Goal: Task Accomplishment & Management: Manage account settings

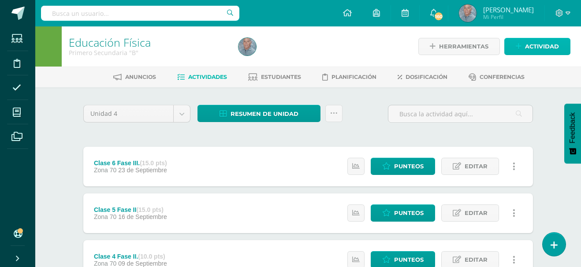
click at [545, 48] on span "Actividad" at bounding box center [542, 46] width 34 height 16
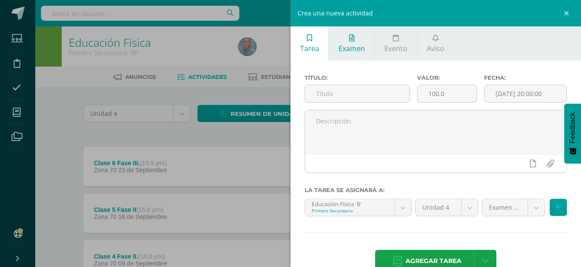
click at [349, 49] on span "Examen" at bounding box center [352, 49] width 26 height 10
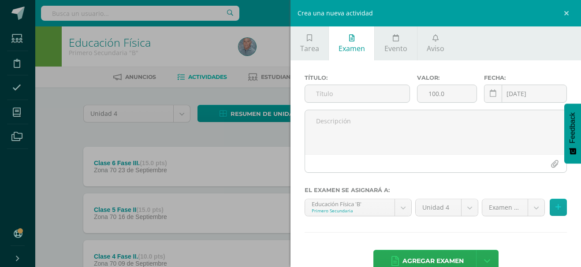
scroll to position [21, 0]
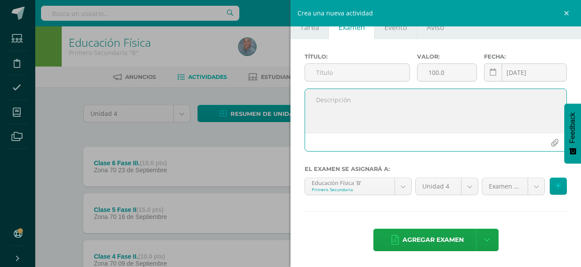
click at [325, 101] on textarea at bounding box center [436, 111] width 262 height 44
paste textarea "Realizar el circuito con su grupo para evaluar la viabilidad y la fluidez de lo…"
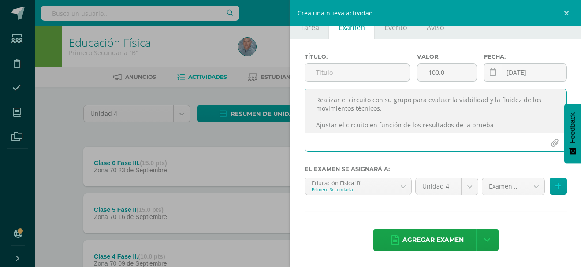
click at [317, 120] on textarea "Realizar el circuito con su grupo para evaluar la viabilidad y la fluidez de lo…" at bounding box center [436, 111] width 262 height 44
type textarea "Realizar el circuito con su grupo para evaluar la viabilidad y la fluidez de lo…"
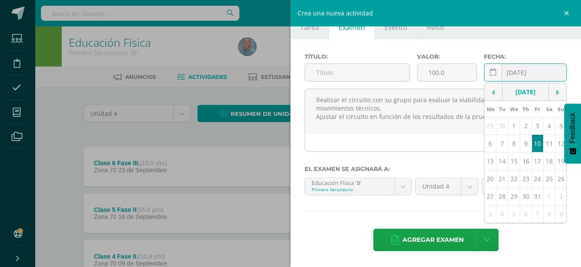
click at [523, 76] on div "2025-10-10 October, 2025 Mo Tu We Th Fr Sa Su 29 30 1 2 3 4 5 6 7 8 9 10 11 12 …" at bounding box center [525, 76] width 83 height 25
click at [492, 94] on icon at bounding box center [493, 93] width 3 height 6
click at [498, 198] on td "26" at bounding box center [503, 197] width 12 height 18
type input "[DATE]"
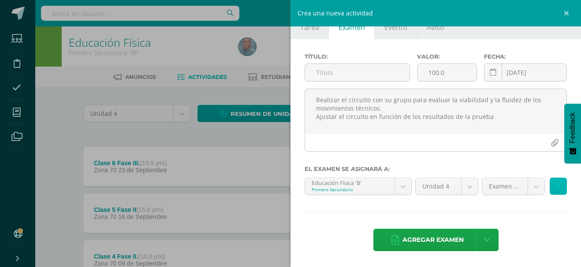
click at [556, 183] on icon at bounding box center [559, 186] width 6 height 7
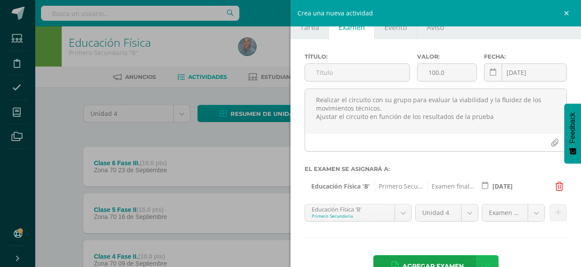
click at [487, 265] on icon at bounding box center [487, 267] width 6 height 10
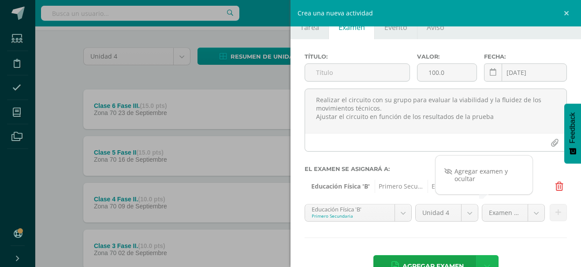
scroll to position [88, 0]
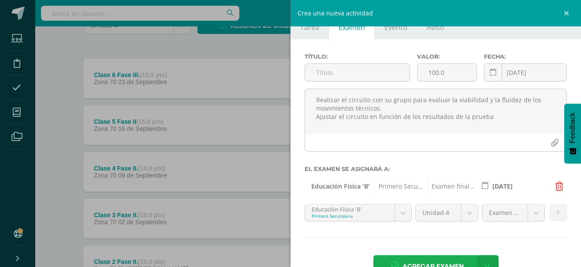
click at [456, 260] on span "Agregar examen" at bounding box center [433, 267] width 61 height 22
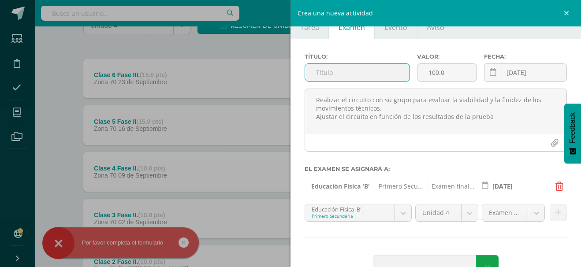
click at [319, 71] on input "text" at bounding box center [357, 72] width 105 height 17
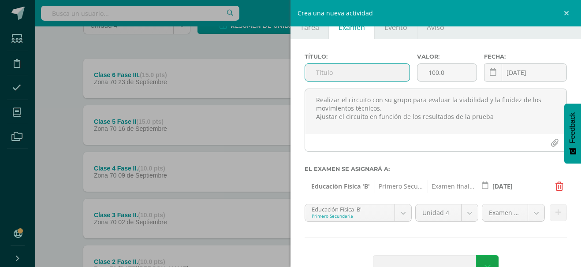
click at [314, 71] on input "text" at bounding box center [357, 72] width 105 height 17
paste input "Fase 2: Implementación y pruebas"
type input "Fase 2: Implementación y pruebas"
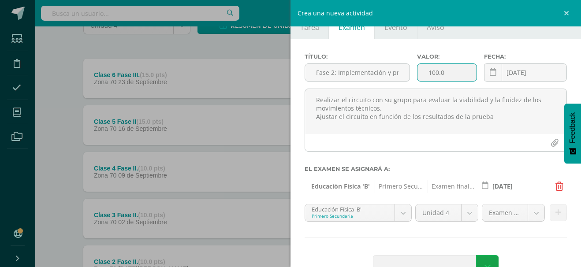
click at [426, 73] on input "100.0" at bounding box center [448, 72] width 60 height 17
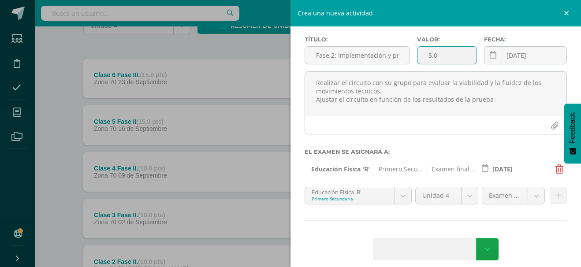
scroll to position [48, 0]
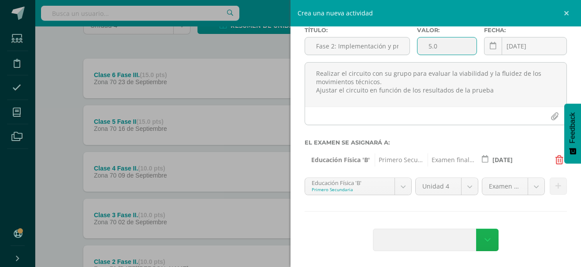
type input "5.0"
click at [487, 244] on link at bounding box center [487, 240] width 22 height 22
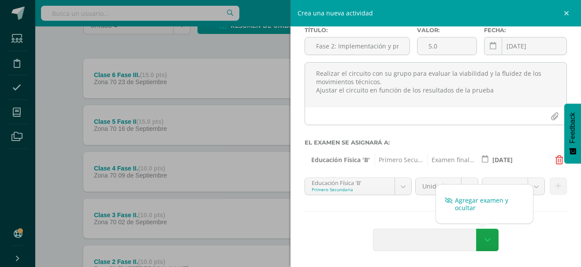
click at [467, 205] on link "Agregar examen y ocultar" at bounding box center [484, 204] width 97 height 21
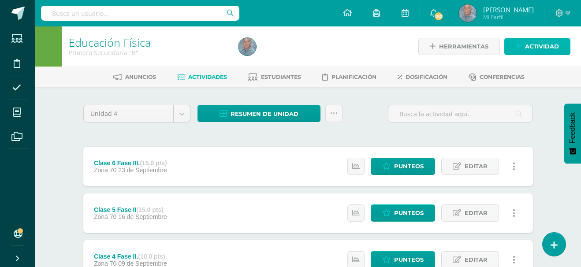
click at [541, 46] on span "Actividad" at bounding box center [542, 46] width 34 height 16
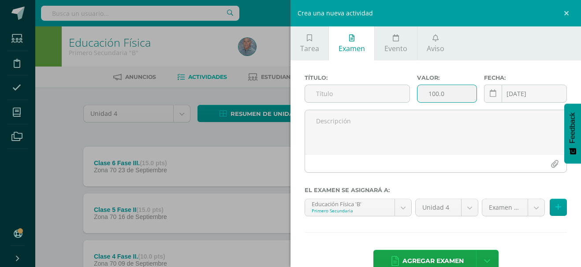
click at [427, 93] on input "100.0" at bounding box center [448, 93] width 60 height 17
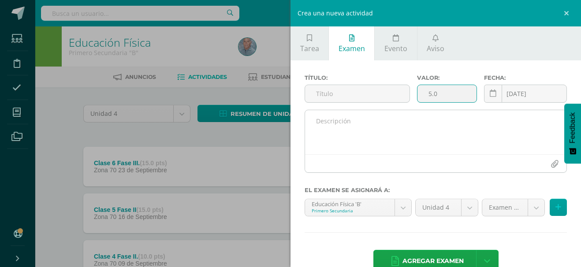
type input "5.0"
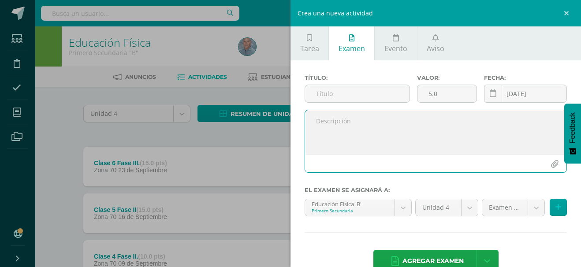
paste textarea "Fase 2: Implementación y pruebas"
type textarea "Fase 2: Implementación y pruebas"
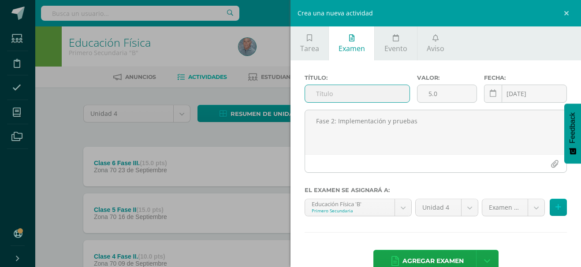
click at [316, 92] on input "text" at bounding box center [357, 93] width 105 height 17
paste input "Fase 2: Implementación y pruebas"
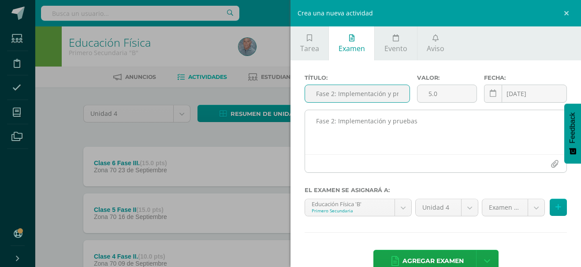
scroll to position [0, 20]
type input "Fase 2: Implementación y pruebas"
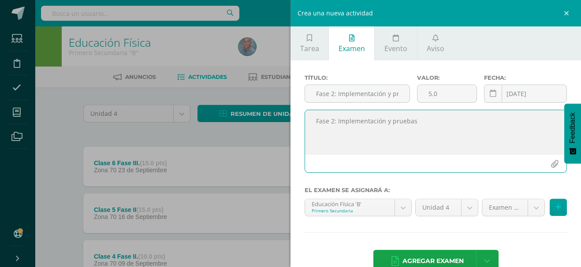
drag, startPoint x: 415, startPoint y: 120, endPoint x: 303, endPoint y: 122, distance: 112.1
click at [303, 122] on div "Fase 2: Implementación y pruebas" at bounding box center [436, 145] width 270 height 70
paste textarea "Realizar el circuito con su grupo para evaluar la viabilidad y la fluidez de lo…"
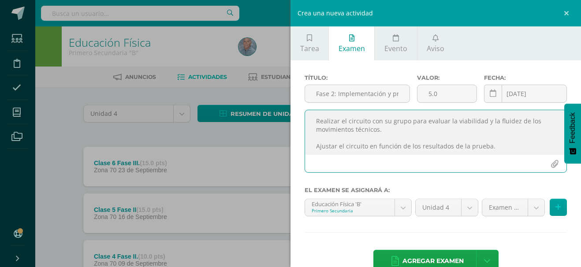
click at [323, 137] on textarea "Realizar el circuito con su grupo para evaluar la viabilidad y la fluidez de lo…" at bounding box center [436, 132] width 262 height 44
click at [316, 119] on textarea "Realizar el circuito con su grupo para evaluar la viabilidad y la fluidez de lo…" at bounding box center [436, 132] width 262 height 44
type textarea "Realizar el circuito con su grupo para evaluar la viabilidad y la fluidez de lo…"
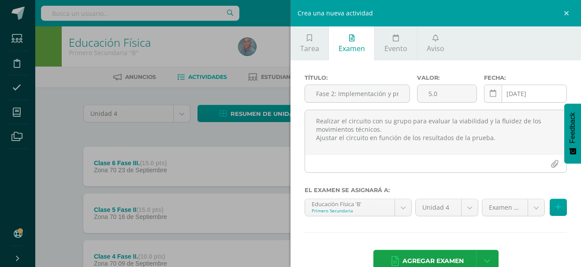
click at [490, 93] on icon at bounding box center [493, 93] width 7 height 7
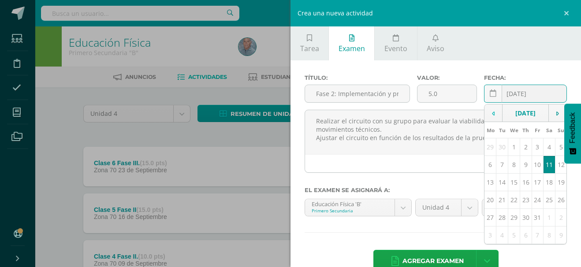
click at [486, 111] on td at bounding box center [494, 114] width 18 height 18
click at [497, 172] on td "9" at bounding box center [503, 165] width 12 height 18
type input "[DATE]"
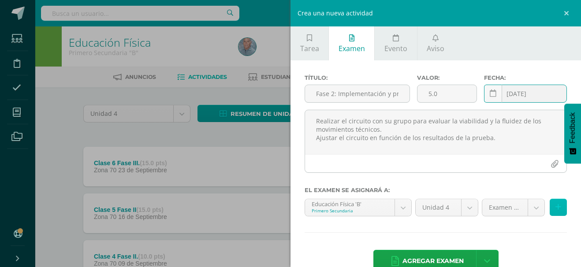
click at [550, 209] on button at bounding box center [558, 207] width 17 height 17
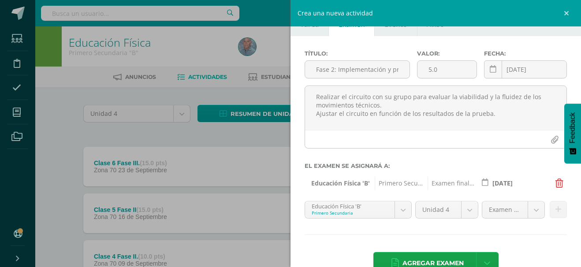
scroll to position [48, 0]
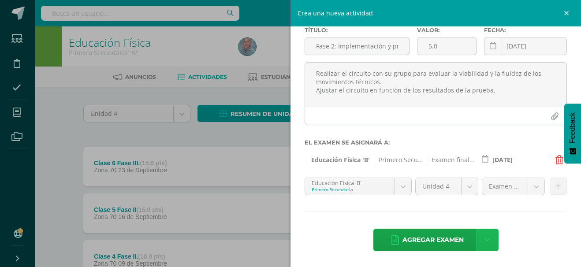
click at [484, 242] on icon at bounding box center [487, 241] width 6 height 10
click at [462, 202] on link "Agregar examen y ocultar" at bounding box center [484, 204] width 97 height 21
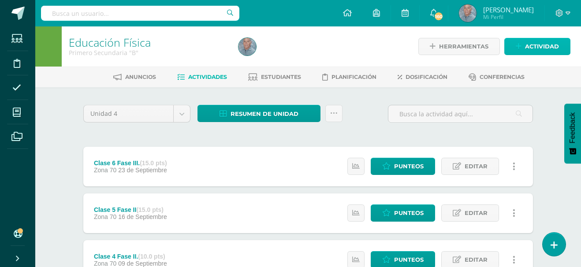
click at [539, 45] on span "Actividad" at bounding box center [542, 46] width 34 height 16
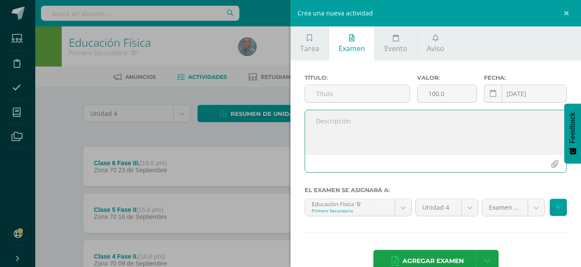
click at [323, 134] on textarea at bounding box center [436, 132] width 262 height 44
paste textarea "Realizar el circuito con su grupo para evaluar la viabilidad y la fluidez de lo…"
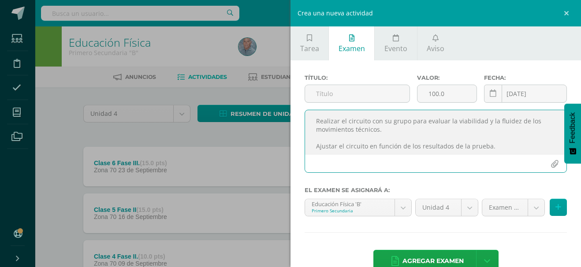
click at [325, 138] on textarea "Realizar el circuito con su grupo para evaluar la viabilidad y la fluidez de lo…" at bounding box center [436, 132] width 262 height 44
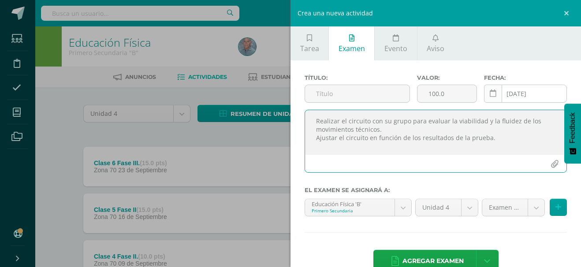
type textarea "Realizar el circuito con su grupo para evaluar la viabilidad y la fluidez de lo…"
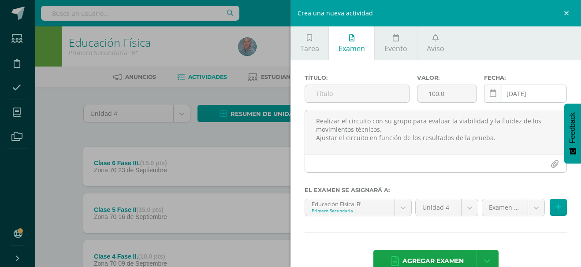
click at [491, 92] on icon at bounding box center [493, 93] width 7 height 7
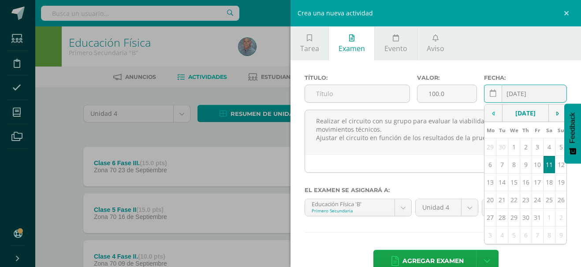
click at [492, 111] on icon at bounding box center [493, 114] width 3 height 6
click at [498, 208] on td "23" at bounding box center [503, 200] width 12 height 18
type input "[DATE]"
click at [316, 94] on input "text" at bounding box center [357, 93] width 105 height 17
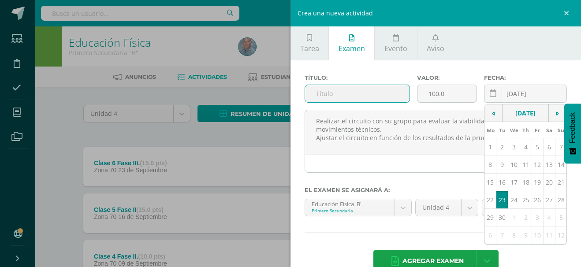
paste input "Fase 2: Implementación y pruebas"
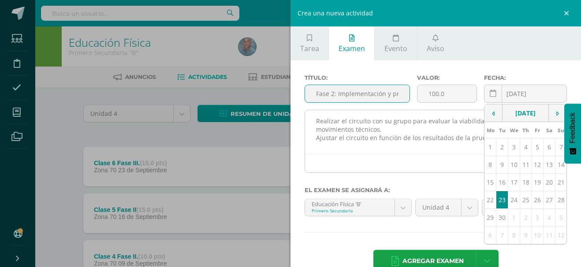
scroll to position [0, 20]
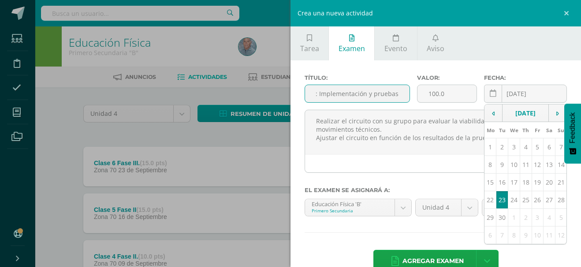
type input "Fase 2: Implementación y pruebas"
click at [527, 63] on div "Título: Fase 2: Implementación y pruebas Valor: 100.0 Fecha: 2025-09-23 Septemb…" at bounding box center [436, 174] width 291 height 228
click at [490, 94] on icon at bounding box center [493, 93] width 7 height 7
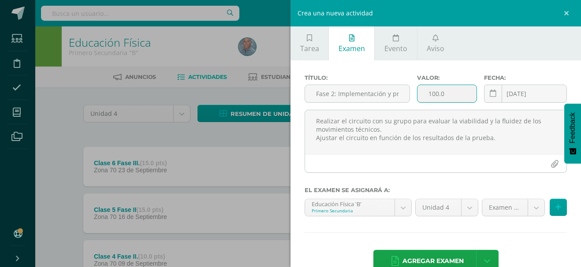
click at [427, 95] on input "100.0" at bounding box center [448, 93] width 60 height 17
type input "5.0"
click at [553, 211] on button at bounding box center [558, 207] width 17 height 17
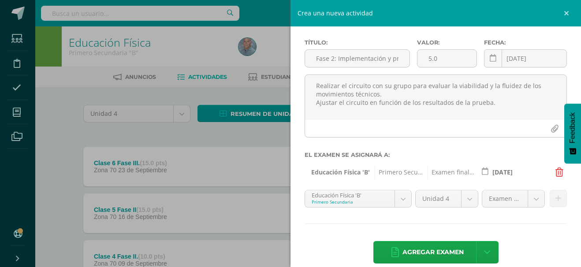
scroll to position [48, 0]
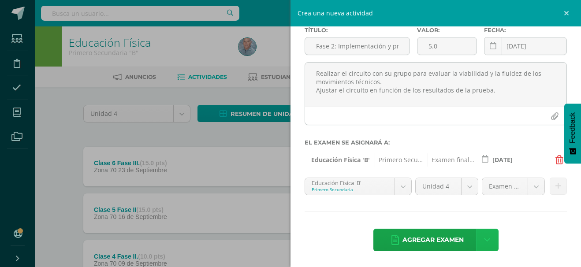
click at [493, 246] on link at bounding box center [487, 240] width 22 height 22
click at [472, 213] on link "Agregar examen y ocultar" at bounding box center [484, 204] width 97 height 21
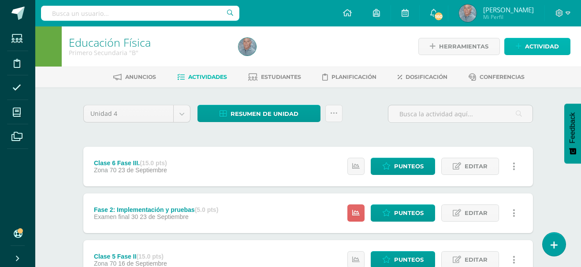
click at [539, 48] on span "Actividad" at bounding box center [542, 46] width 34 height 16
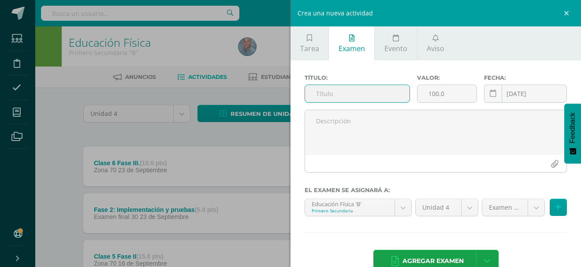
click at [329, 95] on input "text" at bounding box center [357, 93] width 105 height 17
click at [423, 96] on input "100.0" at bounding box center [448, 93] width 60 height 17
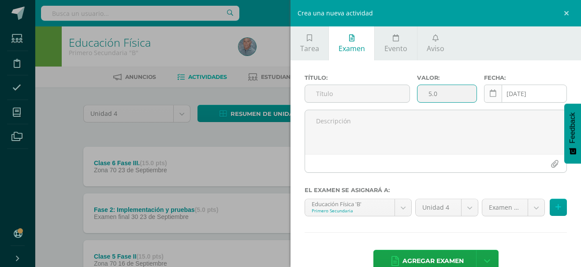
type input "5.0"
click at [490, 92] on icon at bounding box center [493, 93] width 7 height 7
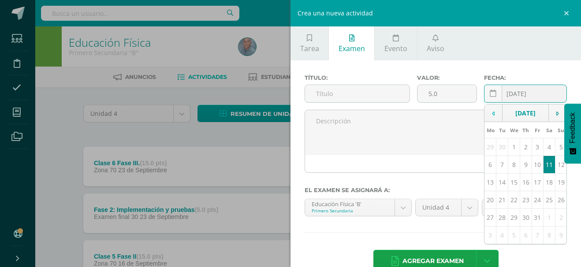
click at [485, 112] on td at bounding box center [494, 114] width 18 height 18
click at [498, 191] on td "16" at bounding box center [503, 183] width 12 height 18
type input "[DATE]"
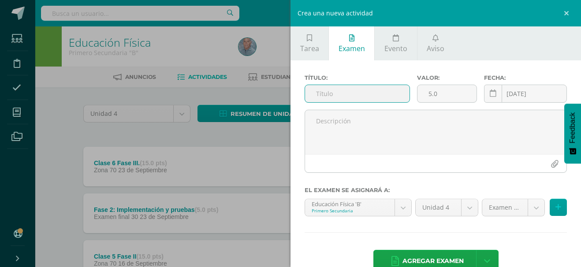
click at [321, 94] on input "text" at bounding box center [357, 93] width 105 height 17
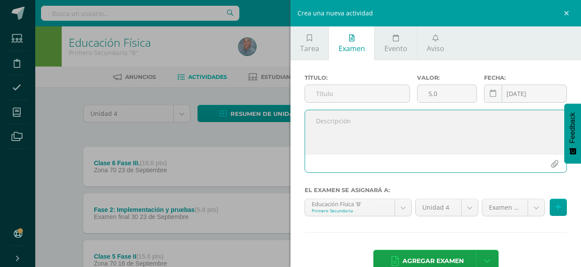
click at [327, 116] on textarea at bounding box center [436, 132] width 262 height 44
paste textarea "Fase 2: Implementación y pruebas"
type textarea "Fase 2: Implementación y pruebas"
click at [314, 96] on input "text" at bounding box center [357, 93] width 105 height 17
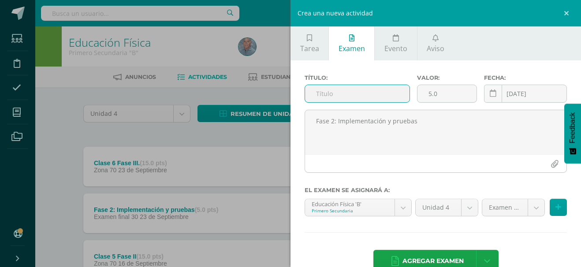
paste input "Fase 2: Implementación y pruebas"
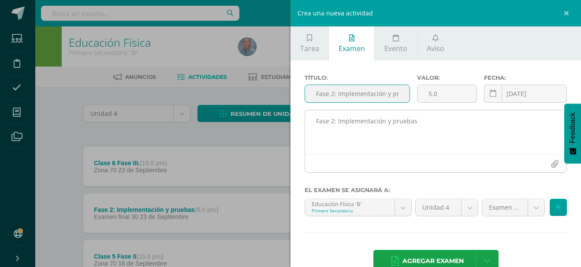
scroll to position [0, 20]
type input "Fase 2: Implementación y pruebas"
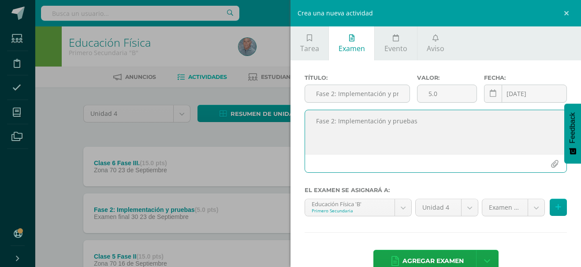
drag, startPoint x: 312, startPoint y: 118, endPoint x: 434, endPoint y: 127, distance: 121.6
click at [434, 127] on textarea "Fase 2: Implementación y pruebas" at bounding box center [436, 132] width 262 height 44
click at [312, 120] on textarea at bounding box center [436, 132] width 262 height 44
paste textarea "Realizar el circuito con su grupo para evaluar la viabilidad y la fluidez de lo…"
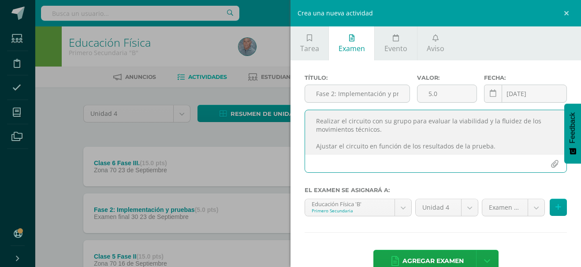
click at [324, 138] on textarea "Realizar el circuito con su grupo para evaluar la viabilidad y la fluidez de lo…" at bounding box center [436, 132] width 262 height 44
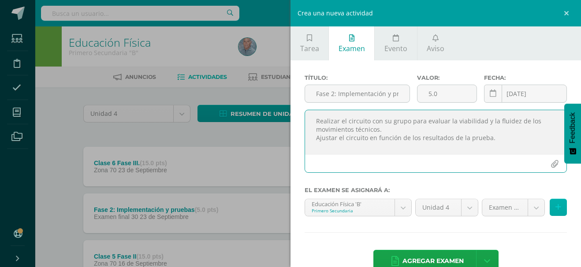
type textarea "Realizar el circuito con su grupo para evaluar la viabilidad y la fluidez de lo…"
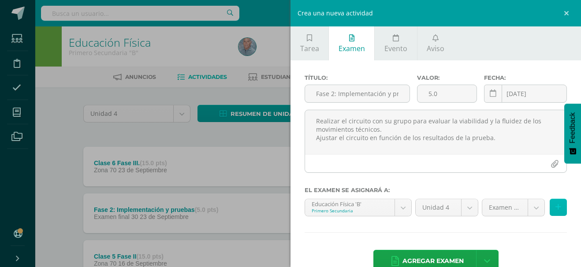
click at [554, 206] on button at bounding box center [558, 207] width 17 height 17
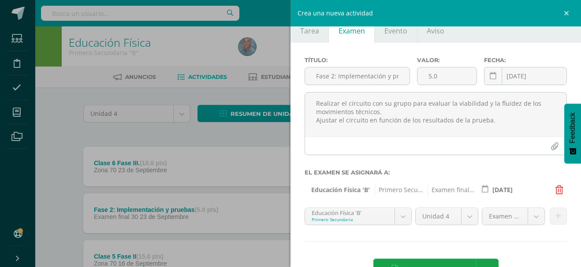
scroll to position [48, 0]
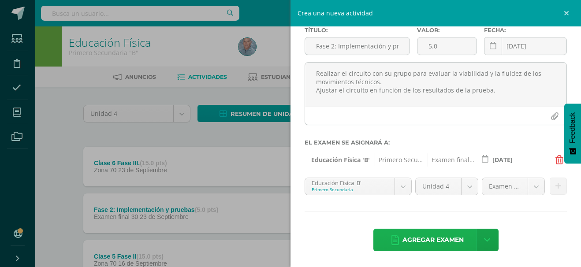
click at [430, 237] on span "Agregar examen" at bounding box center [433, 240] width 61 height 22
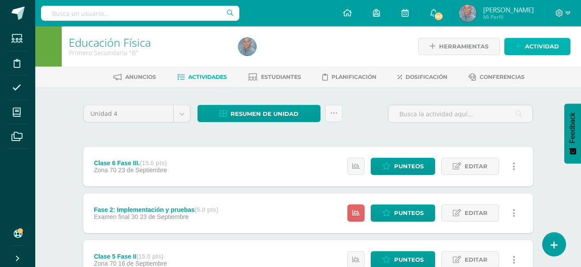
click at [541, 44] on span "Actividad" at bounding box center [542, 46] width 34 height 16
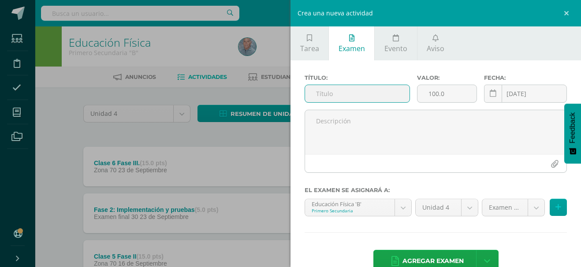
click at [314, 96] on input "text" at bounding box center [357, 93] width 105 height 17
paste input "Fase 3: Evaluación"
type input "Fase 3: Evaluación"
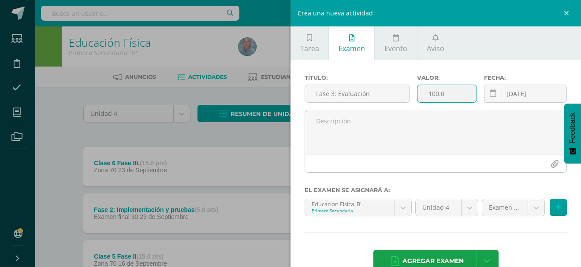
click at [427, 95] on input "100.0" at bounding box center [448, 93] width 60 height 17
type input "5.0"
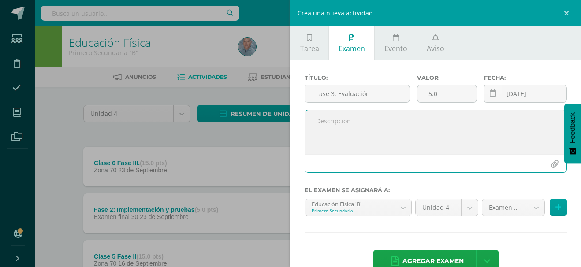
click at [329, 125] on textarea at bounding box center [436, 132] width 262 height 44
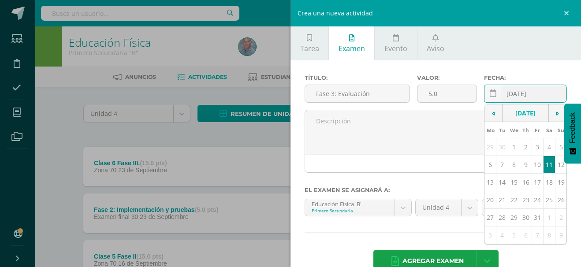
drag, startPoint x: 328, startPoint y: 126, endPoint x: 505, endPoint y: 93, distance: 179.9
click at [505, 93] on div "2025-10-11 October, 2025 Mo Tu We Th Fr Sa Su 29 30 1 2 3 4 5 6 7 8 9 10 11 12 …" at bounding box center [525, 97] width 83 height 25
click at [490, 94] on icon at bounding box center [493, 93] width 7 height 7
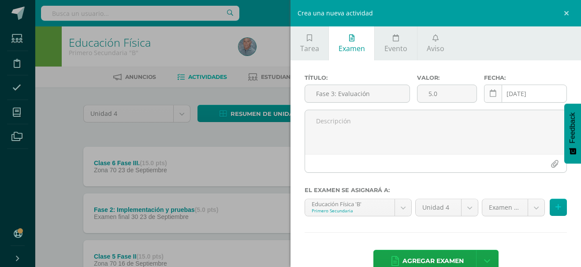
click at [490, 94] on icon at bounding box center [493, 93] width 7 height 7
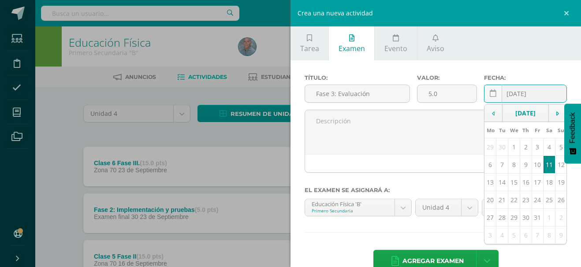
click at [487, 114] on td at bounding box center [494, 114] width 18 height 18
click at [501, 226] on td "30" at bounding box center [503, 218] width 12 height 18
type input "2025-09-30"
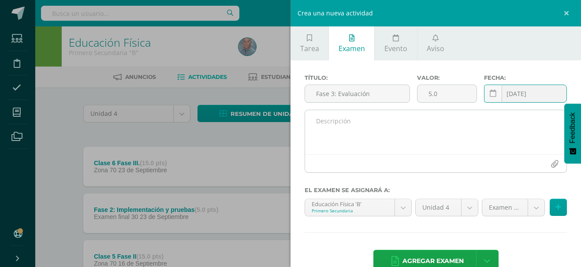
click at [326, 124] on textarea at bounding box center [436, 132] width 262 height 44
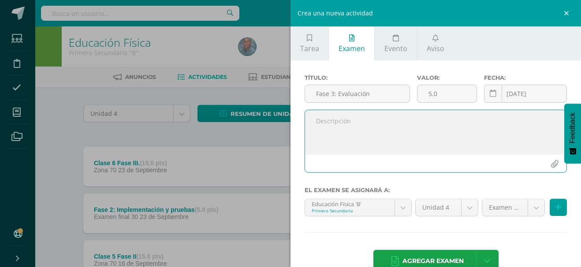
drag, startPoint x: 326, startPoint y: 124, endPoint x: 316, endPoint y: 125, distance: 9.8
click at [316, 125] on textarea at bounding box center [436, 132] width 262 height 44
paste textarea "Mejorar el circuito según la retroalimentación recibida. Ensayar la presentació…"
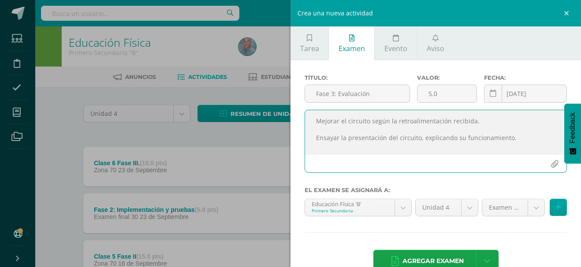
click at [318, 131] on textarea "Mejorar el circuito según la retroalimentación recibida. Ensayar la presentació…" at bounding box center [436, 132] width 262 height 44
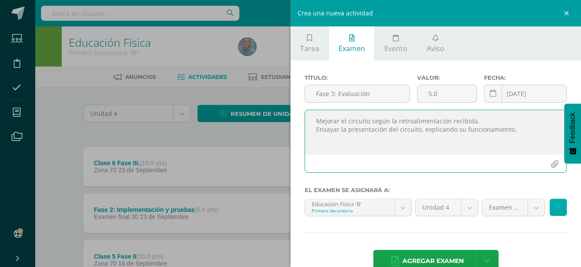
type textarea "Mejorar el circuito según la retroalimentación recibida. Ensayar la presentació…"
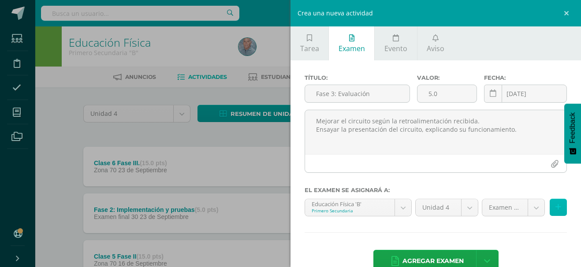
click at [556, 204] on icon at bounding box center [559, 207] width 6 height 7
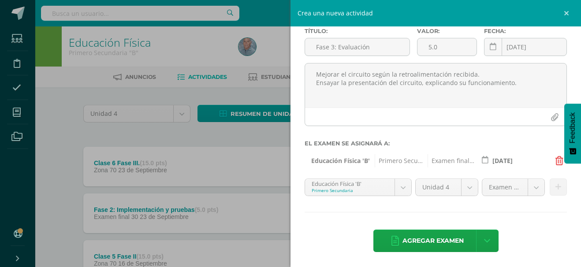
scroll to position [48, 0]
click at [490, 243] on link at bounding box center [487, 240] width 22 height 22
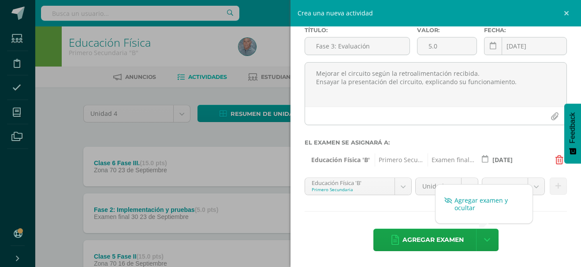
click at [473, 203] on link "Agregar examen y ocultar" at bounding box center [484, 204] width 97 height 21
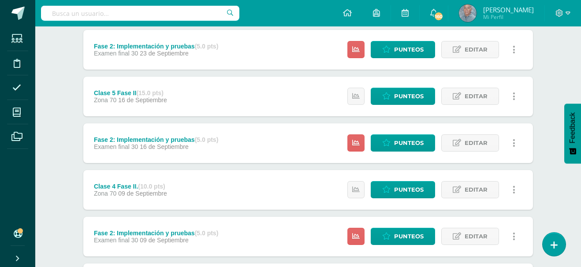
scroll to position [224, 0]
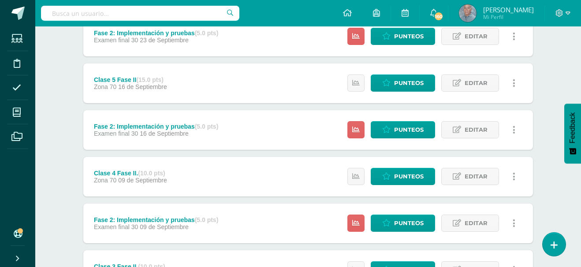
click at [579, 262] on div "Educación Física Primero Secundaria "B" Herramientas Detalle de asistencias Act…" at bounding box center [308, 146] width 546 height 686
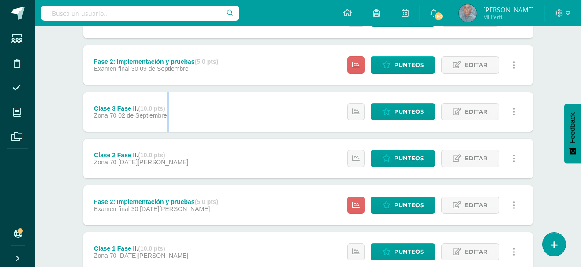
scroll to position [400, 0]
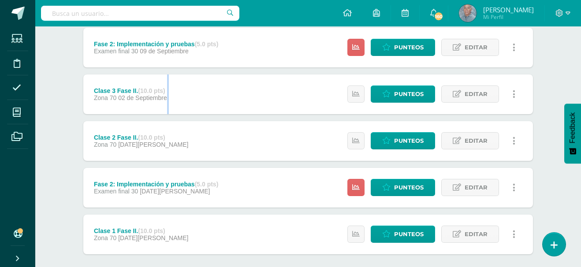
click at [202, 94] on div "Clase 3 Fase II. (10.0 pts) Zona 70 02 de Septiembre Estatus de Actividad: 0 Es…" at bounding box center [308, 95] width 450 height 40
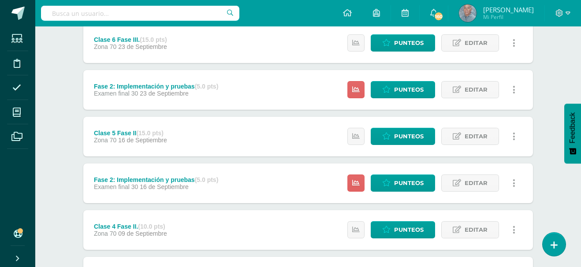
scroll to position [153, 0]
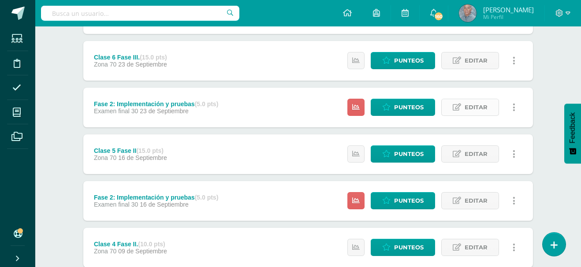
click at [474, 108] on span "Editar" at bounding box center [476, 107] width 23 height 16
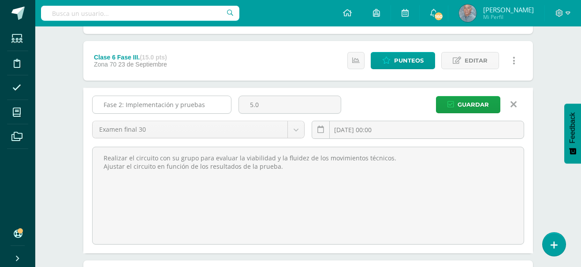
click at [120, 104] on input "Fase 2: Implementación y pruebas" at bounding box center [162, 104] width 139 height 17
type input "Fase III: Implementación y pruebas"
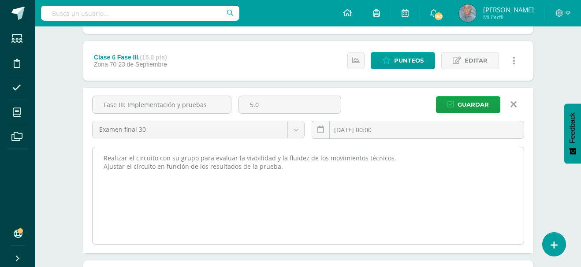
drag, startPoint x: 99, startPoint y: 157, endPoint x: 288, endPoint y: 169, distance: 188.7
click at [288, 169] on textarea "Realizar el circuito con su grupo para evaluar la viabilidad y la fluidez de lo…" at bounding box center [308, 195] width 431 height 97
click at [311, 192] on textarea "Realizar el circuito con su grupo para evaluar la viabilidad y la fluidez de lo…" at bounding box center [308, 195] width 431 height 97
click at [175, 186] on textarea "Realizar el circuito con su grupo para evaluar la viabilidad y la fluidez de lo…" at bounding box center [308, 195] width 431 height 97
click at [281, 169] on textarea "Realizar el circuito con su grupo para evaluar la viabilidad y la fluidez de lo…" at bounding box center [308, 195] width 431 height 97
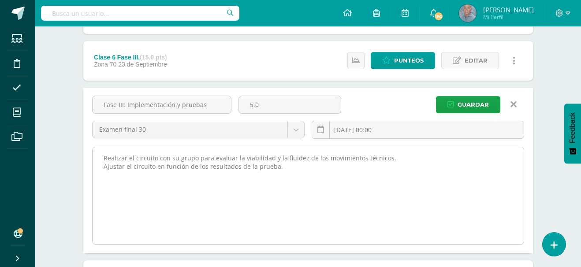
paste textarea "Mejorar el circuito según la retroalimentación recibida. Ensayar la presentació…"
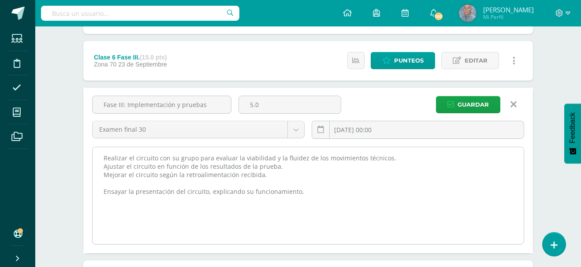
drag, startPoint x: 101, startPoint y: 157, endPoint x: 305, endPoint y: 171, distance: 204.2
click at [305, 171] on textarea "Realizar el circuito con su grupo para evaluar la viabilidad y la fluidez de lo…" at bounding box center [308, 195] width 431 height 97
click at [308, 171] on textarea "Realizar el circuito con su grupo para evaluar la viabilidad y la fluidez de lo…" at bounding box center [308, 195] width 431 height 97
drag, startPoint x: 100, startPoint y: 157, endPoint x: 281, endPoint y: 165, distance: 181.0
click at [281, 165] on textarea "Realizar el circuito con su grupo para evaluar la viabilidad y la fluidez de lo…" at bounding box center [308, 195] width 431 height 97
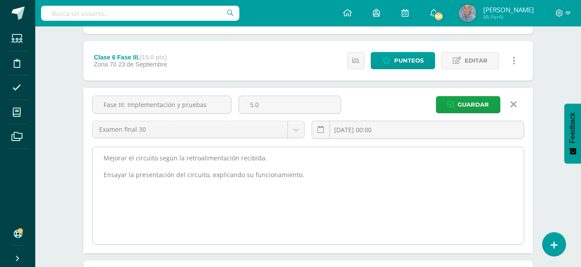
drag, startPoint x: 101, startPoint y: 167, endPoint x: 274, endPoint y: 170, distance: 173.8
click at [274, 170] on textarea "Realizar el circuito con su grupo para evaluar la viabilidad y la fluidez de lo…" at bounding box center [308, 195] width 431 height 97
click at [273, 166] on textarea "Realizar el circuito con su grupo para evaluar la viabilidad y la fluidez de lo…" at bounding box center [308, 195] width 431 height 97
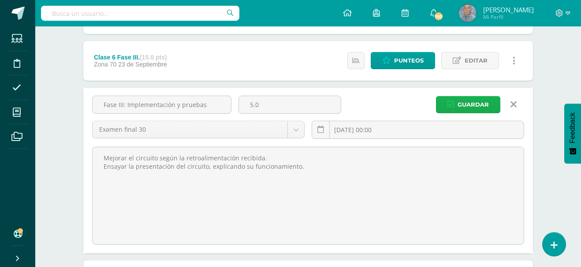
type textarea "Mejorar el circuito según la retroalimentación recibida. Ensayar la presentació…"
click at [479, 104] on span "Guardar" at bounding box center [473, 105] width 31 height 16
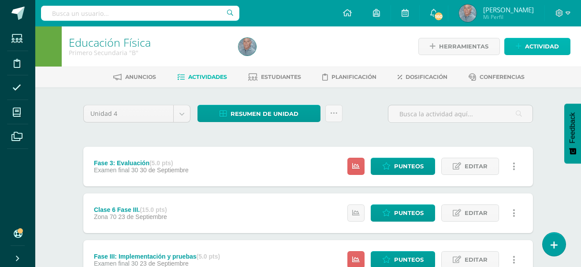
click at [538, 46] on span "Actividad" at bounding box center [542, 46] width 34 height 16
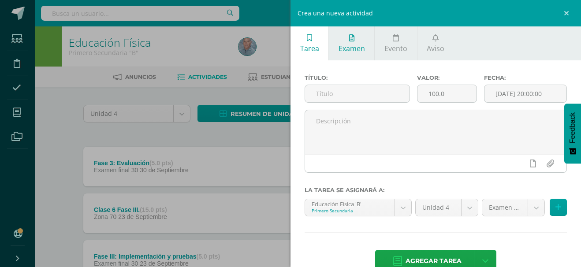
click at [356, 47] on span "Examen" at bounding box center [352, 49] width 26 height 10
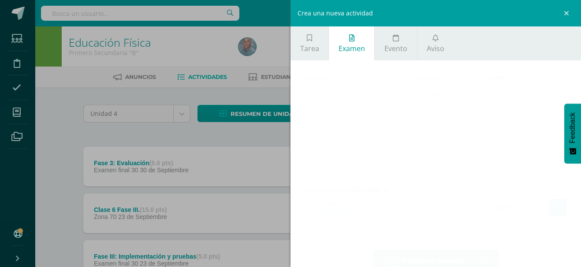
scroll to position [21, 0]
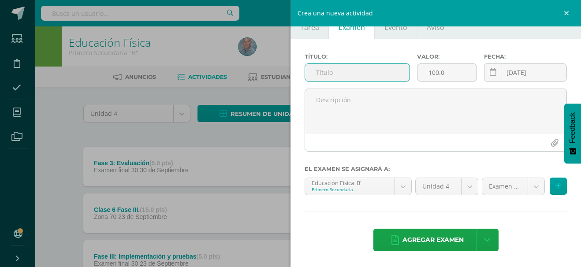
click at [316, 74] on input "text" at bounding box center [357, 72] width 105 height 17
paste input "Fase 4: Presentación del producto"
click at [313, 73] on input "Fase 4: Presentación del producto" at bounding box center [357, 72] width 105 height 17
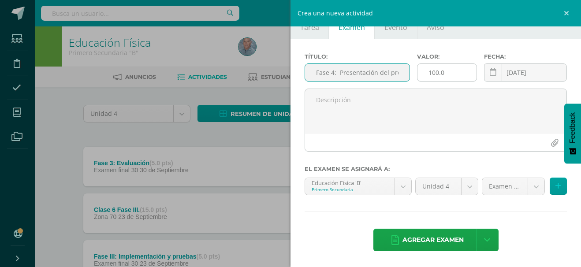
type input "Fase 4: Presentación del producto"
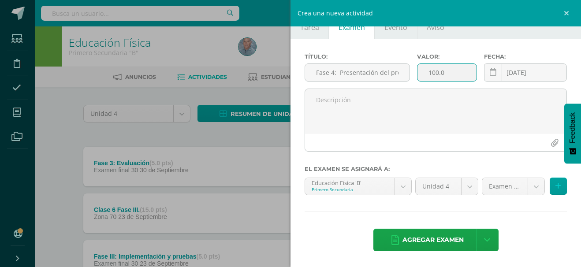
click at [431, 73] on input "100.0" at bounding box center [448, 72] width 60 height 17
type input "10.0"
click at [491, 71] on icon at bounding box center [493, 72] width 7 height 7
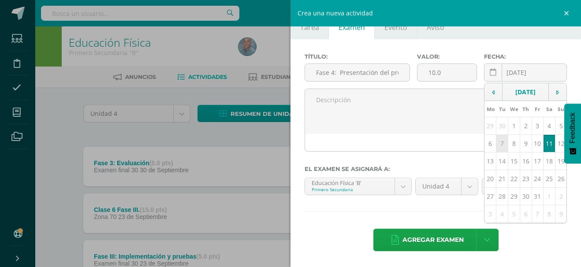
click at [498, 144] on td "7" at bounding box center [503, 144] width 12 height 18
type input "[DATE]"
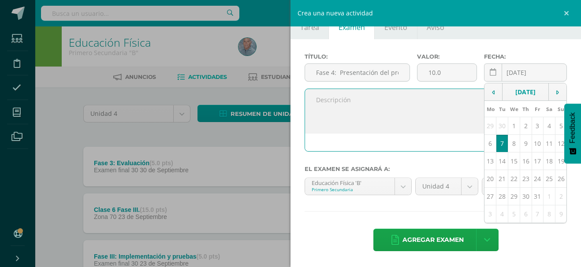
click at [310, 98] on textarea at bounding box center [436, 111] width 262 height 44
paste textarea "Presentación del circuito a un grupo de estudiantes. Demostración práctica de c…"
click at [323, 107] on textarea "Presentación del circuito a un grupo de estudiantes. Demostración práctica de c…" at bounding box center [436, 111] width 262 height 44
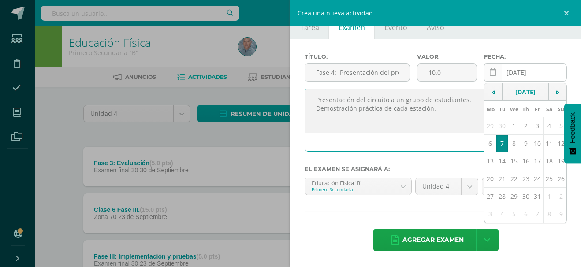
type textarea "Presentación del circuito a un grupo de estudiantes. Demostración práctica de c…"
click at [491, 71] on icon at bounding box center [493, 72] width 7 height 7
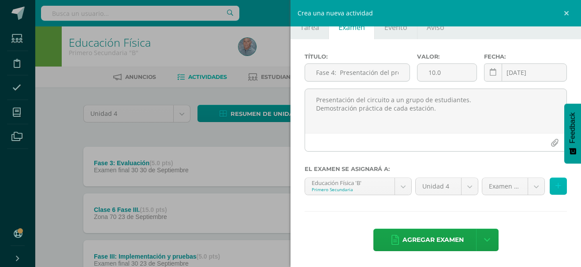
click at [556, 186] on icon at bounding box center [559, 186] width 6 height 7
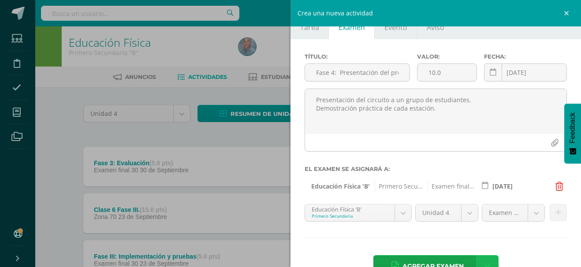
click at [481, 261] on link at bounding box center [487, 266] width 22 height 22
click at [474, 231] on link "Agregar examen y ocultar" at bounding box center [484, 230] width 97 height 21
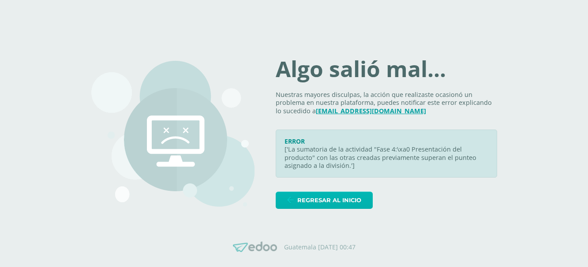
click at [340, 202] on span "Regresar al inicio" at bounding box center [329, 200] width 64 height 16
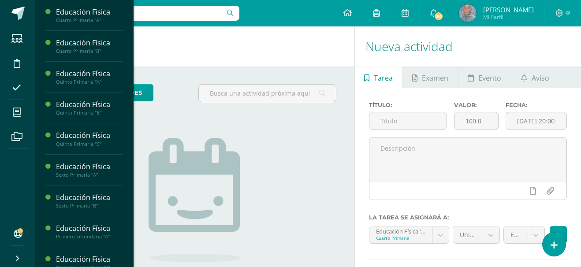
scroll to position [234, 0]
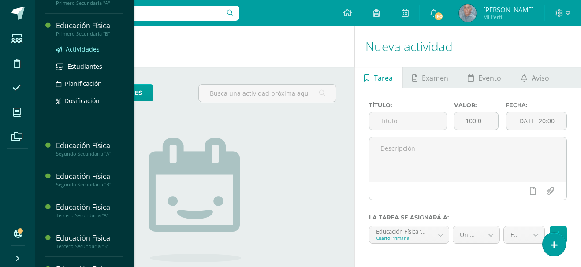
click at [82, 47] on span "Actividades" at bounding box center [83, 49] width 34 height 8
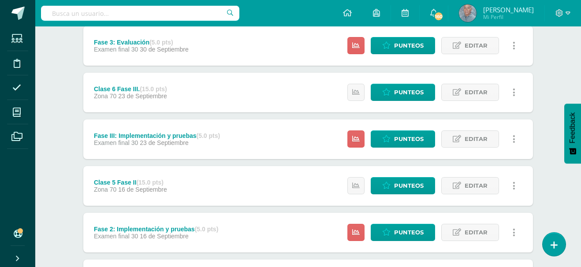
scroll to position [117, 0]
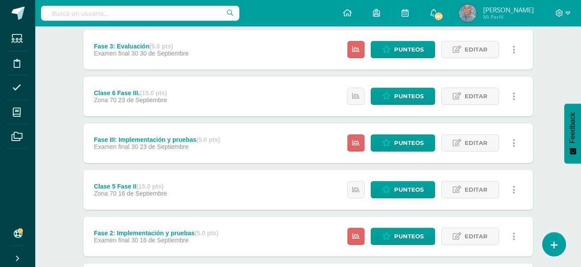
click at [512, 234] on link at bounding box center [514, 236] width 17 height 17
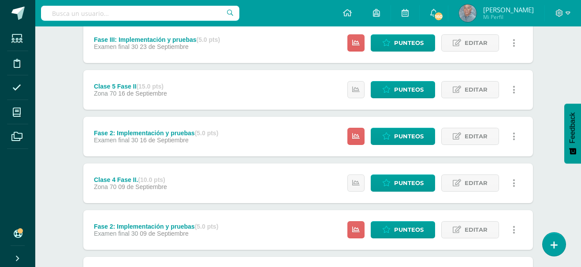
scroll to position [235, 0]
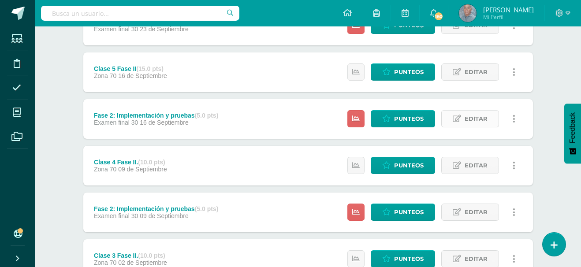
click at [478, 122] on span "Editar" at bounding box center [476, 119] width 23 height 16
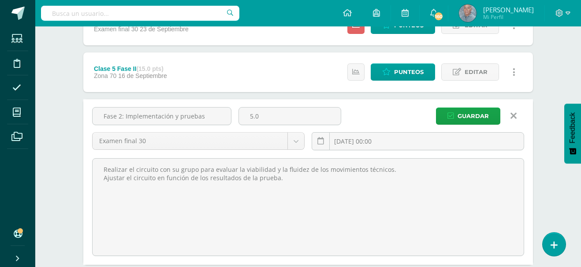
click at [515, 118] on icon at bounding box center [514, 116] width 6 height 10
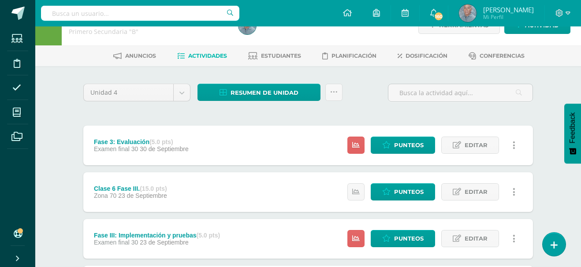
scroll to position [4, 0]
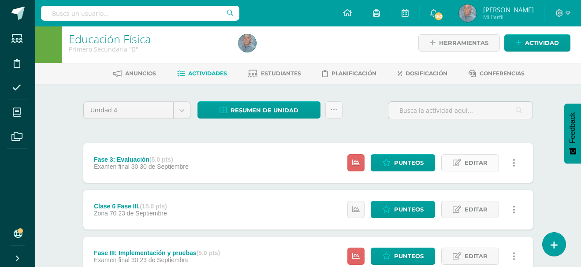
click at [468, 162] on span "Editar" at bounding box center [476, 163] width 23 height 16
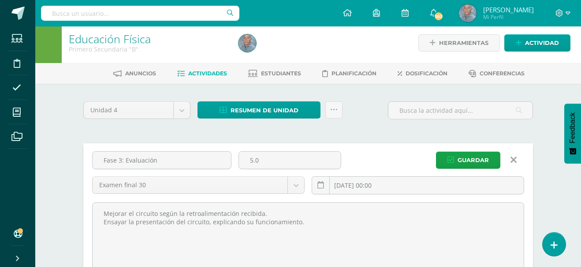
drag, startPoint x: 172, startPoint y: 164, endPoint x: 93, endPoint y: 146, distance: 81.9
click at [91, 158] on div "Fase 3: Evaluación" at bounding box center [162, 163] width 146 height 25
click at [159, 160] on input "Fase 3: Evaluación" at bounding box center [162, 160] width 139 height 17
paste input "Fase 4: Presentación del producto"
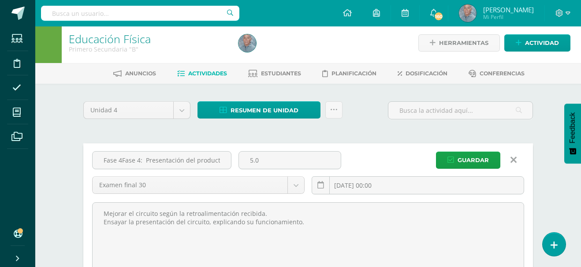
scroll to position [0, 2]
type input "Fase 4Fase 4: Presentación del producto"
click at [250, 163] on input "5.0" at bounding box center [290, 160] width 102 height 17
type input "10.0"
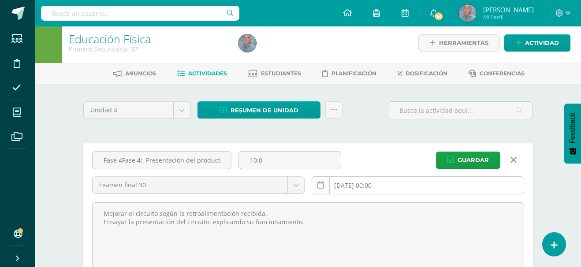
click at [318, 188] on icon at bounding box center [321, 185] width 7 height 7
click at [324, 184] on link at bounding box center [321, 185] width 18 height 18
click at [350, 183] on input "2025-09-30 00:00" at bounding box center [418, 185] width 212 height 17
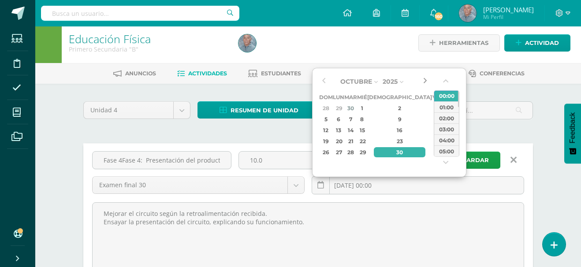
click at [422, 81] on button "button" at bounding box center [425, 81] width 9 height 13
click at [356, 118] on div "7" at bounding box center [351, 119] width 10 height 10
type input "2025-10-07 00:00"
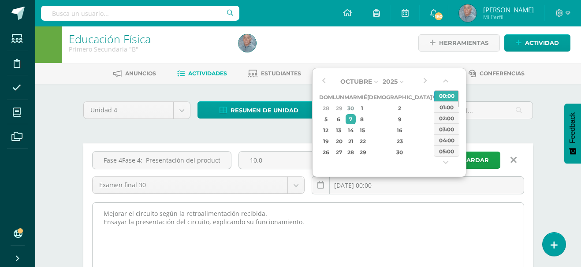
click at [317, 243] on textarea "Mejorar el circuito según la retroalimentación recibida. Ensayar la presentació…" at bounding box center [308, 251] width 431 height 97
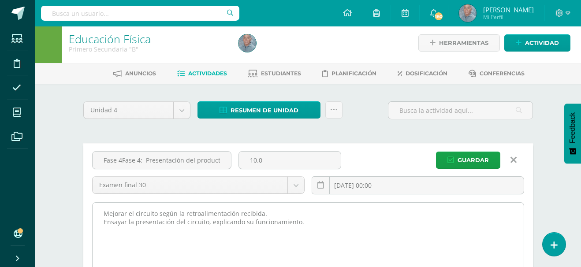
drag, startPoint x: 98, startPoint y: 215, endPoint x: 333, endPoint y: 220, distance: 235.2
click at [333, 220] on textarea "Mejorar el circuito según la retroalimentación recibida. Ensayar la presentació…" at bounding box center [308, 251] width 431 height 97
paste textarea "Presentación del circuito a un grupo de estudiantes. Demostración práctica de c…"
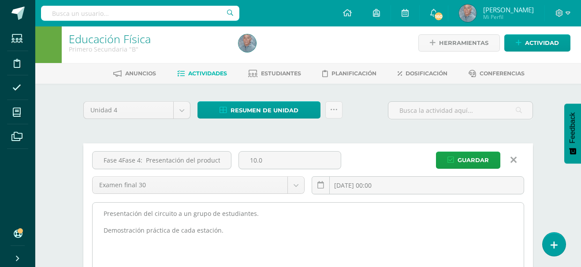
click at [107, 223] on textarea "Mejorar el circuito según la retroalimentación recibida. Ensayar la presentació…" at bounding box center [308, 251] width 431 height 97
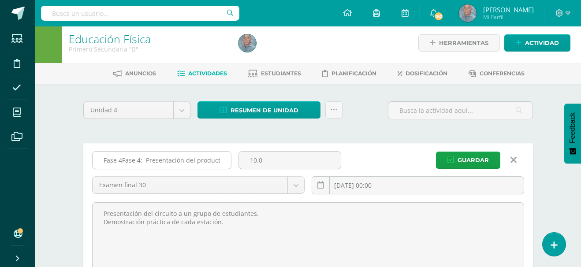
type textarea "Presentación del circuito a un grupo de estudiantes. Demostración práctica de c…"
click at [139, 161] on input "Fase 4Fase 4: Presentación del producto" at bounding box center [162, 160] width 139 height 17
click at [121, 161] on input "Fase 4Fase 4: Presentación del producto" at bounding box center [162, 160] width 139 height 17
type input "Fase 4: Presentación del producto"
click at [469, 155] on span "Guardar" at bounding box center [473, 160] width 31 height 16
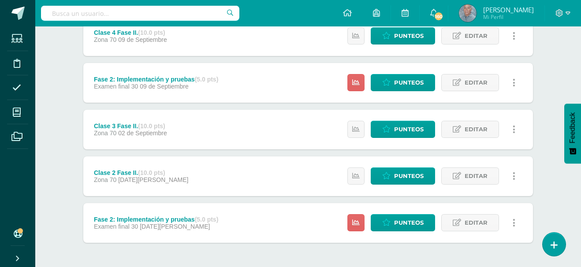
scroll to position [396, 0]
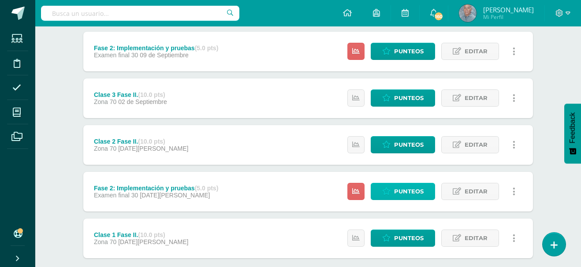
click at [417, 189] on span "Punteos" at bounding box center [409, 192] width 30 height 16
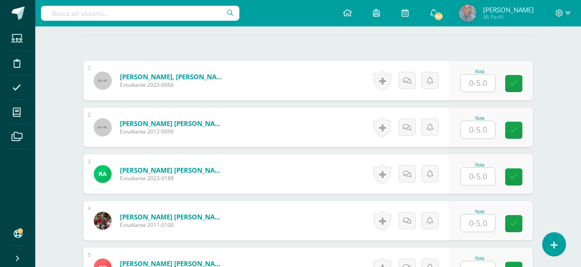
scroll to position [263, 0]
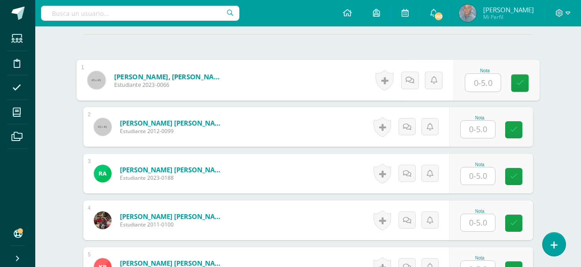
click at [476, 82] on input "text" at bounding box center [483, 83] width 35 height 18
type input "5"
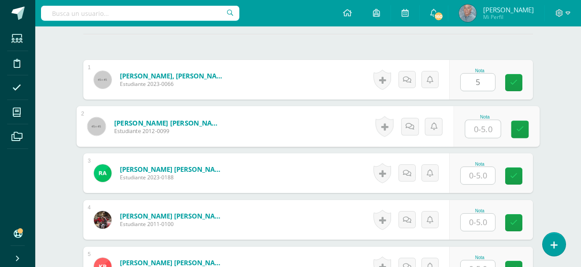
click at [473, 127] on input "text" at bounding box center [483, 129] width 35 height 18
type input "5"
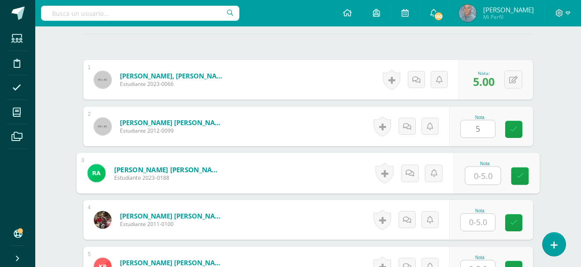
click at [474, 179] on input "text" at bounding box center [483, 176] width 35 height 18
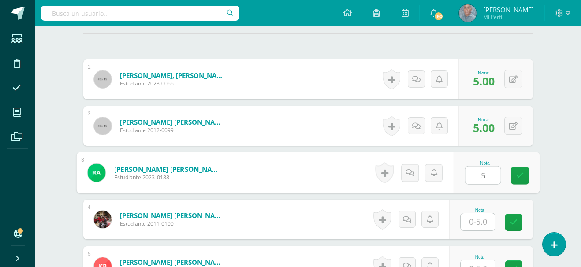
scroll to position [264, 0]
type input "5"
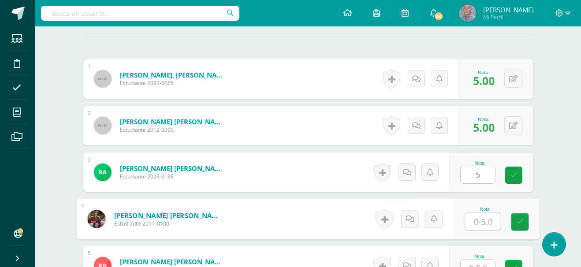
click at [473, 220] on input "text" at bounding box center [483, 222] width 35 height 18
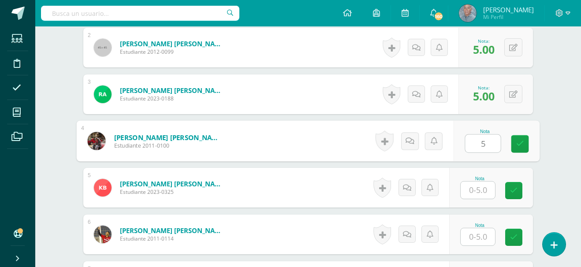
scroll to position [355, 0]
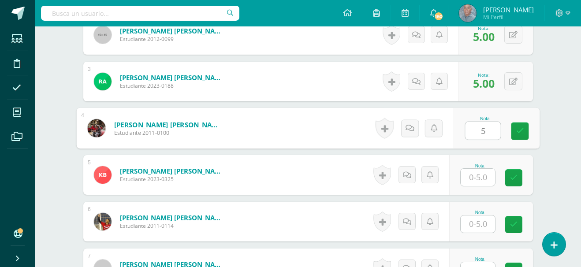
type input "5"
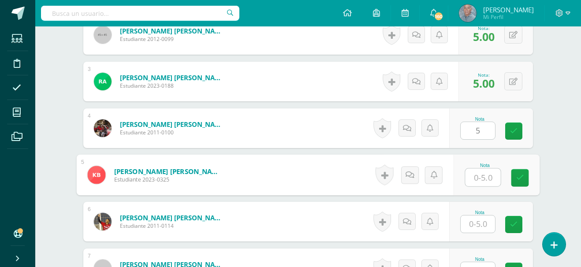
click at [476, 179] on input "text" at bounding box center [483, 178] width 35 height 18
type input "5"
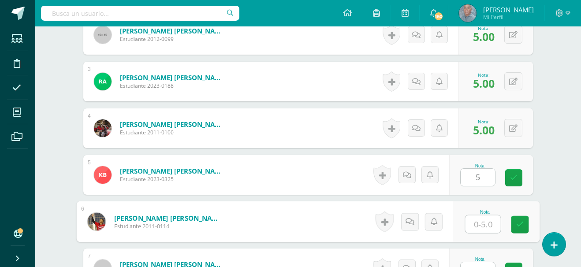
click at [472, 226] on input "text" at bounding box center [483, 225] width 35 height 18
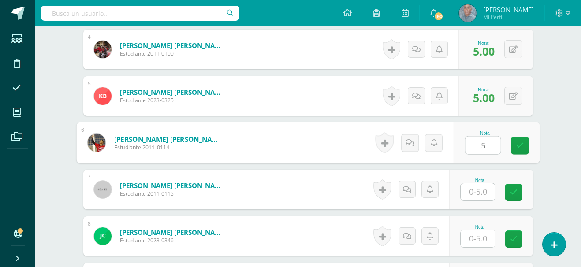
scroll to position [443, 0]
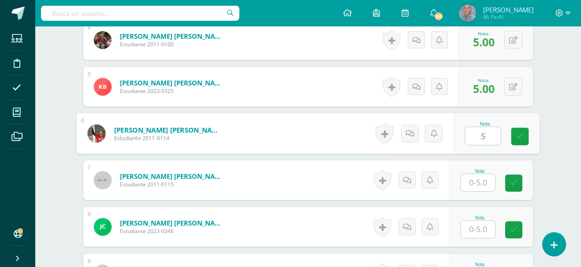
type input "5"
click at [468, 184] on input "text" at bounding box center [478, 182] width 34 height 17
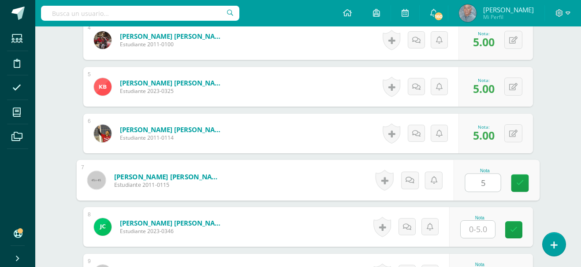
type input "5"
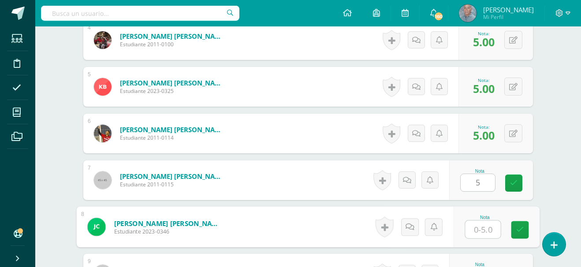
click at [473, 230] on input "text" at bounding box center [483, 230] width 35 height 18
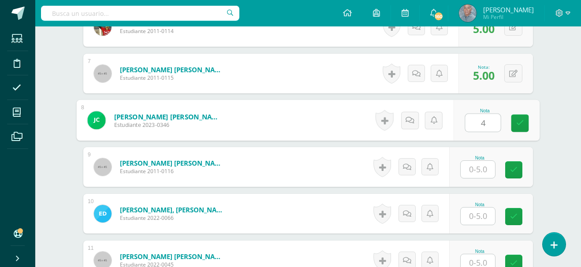
scroll to position [576, 0]
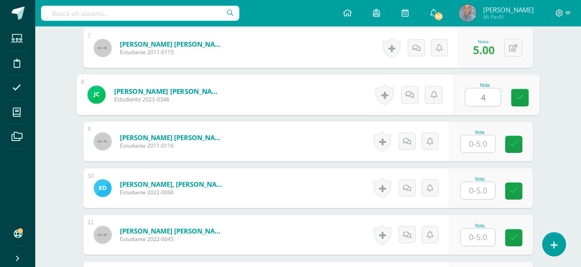
type input "4"
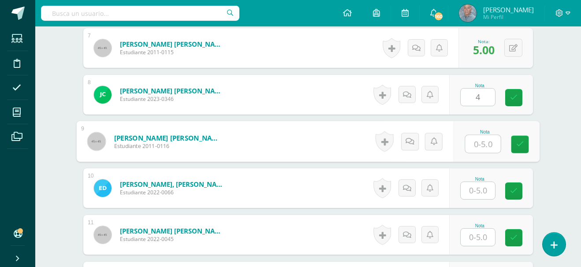
click at [472, 140] on input "text" at bounding box center [483, 144] width 35 height 18
type input "4"
click at [471, 190] on input "text" at bounding box center [478, 190] width 34 height 17
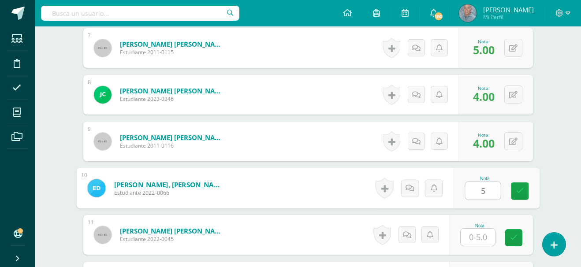
type input "5"
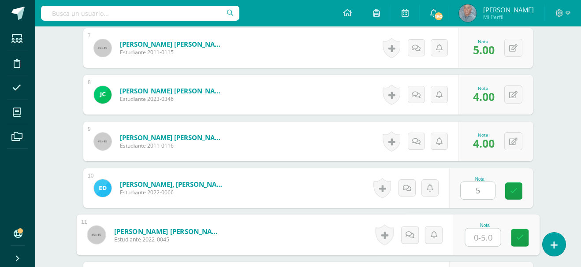
click at [478, 238] on input "text" at bounding box center [483, 238] width 35 height 18
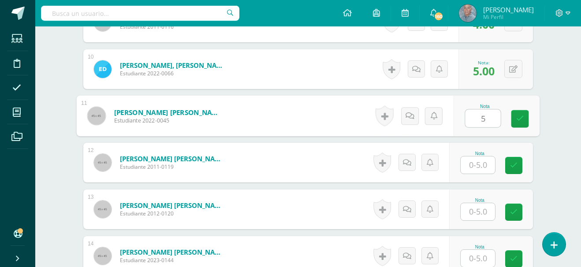
scroll to position [708, 0]
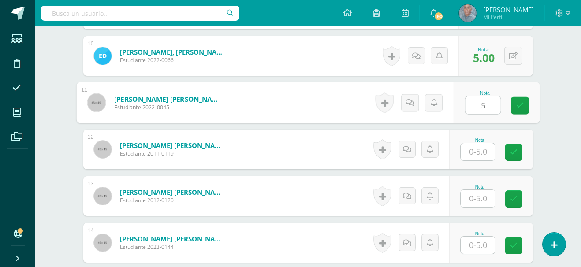
type input "5"
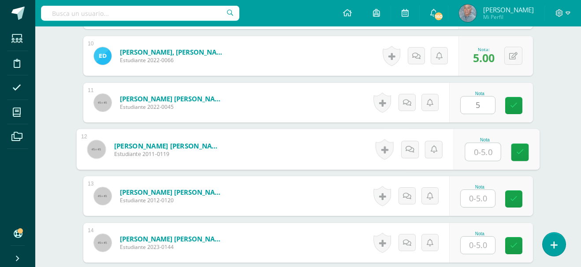
click at [477, 153] on input "text" at bounding box center [483, 152] width 35 height 18
type input "4"
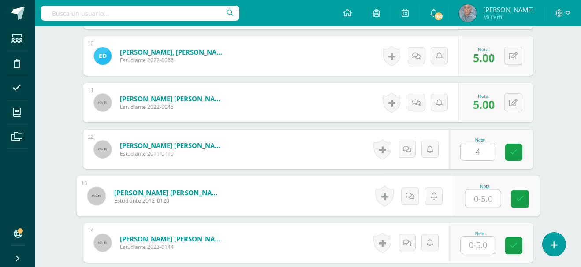
click at [475, 199] on input "text" at bounding box center [483, 199] width 35 height 18
type input "5"
click at [473, 249] on input "text" at bounding box center [478, 245] width 34 height 17
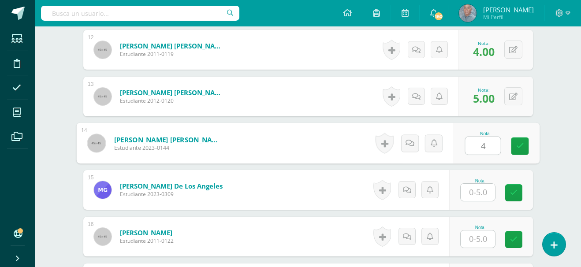
scroll to position [837, 0]
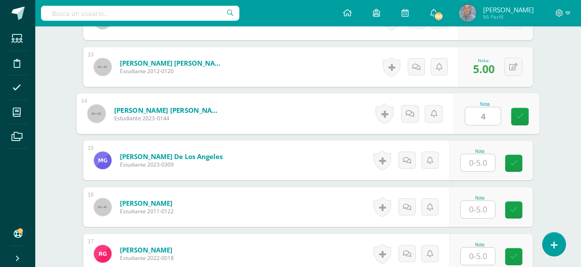
type input "4"
click at [470, 158] on input "text" at bounding box center [478, 162] width 34 height 17
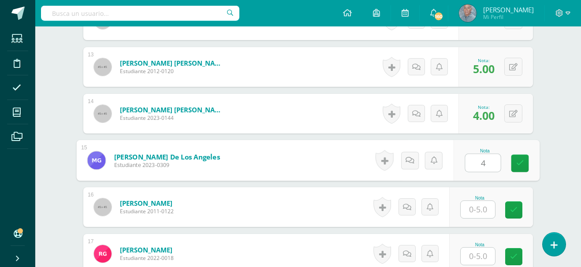
type input "4"
click at [473, 210] on input "text" at bounding box center [478, 209] width 34 height 17
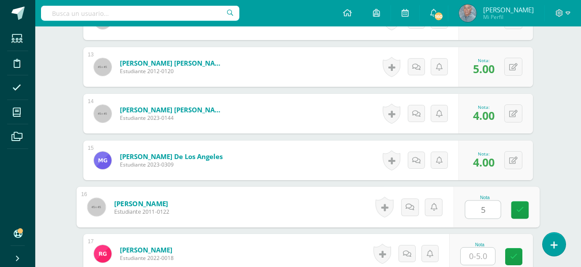
type input "5"
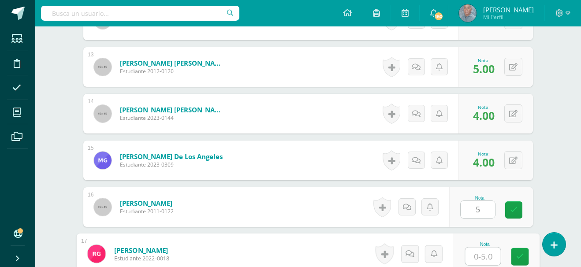
click at [476, 255] on input "text" at bounding box center [483, 257] width 35 height 18
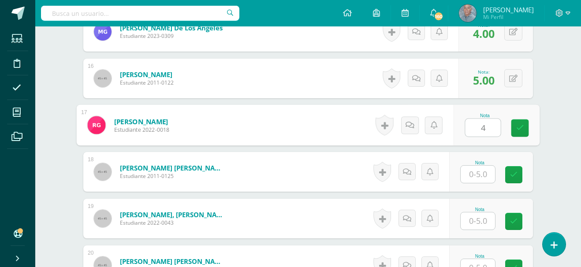
scroll to position [990, 0]
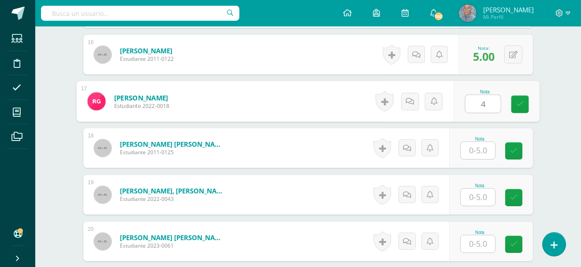
type input "4"
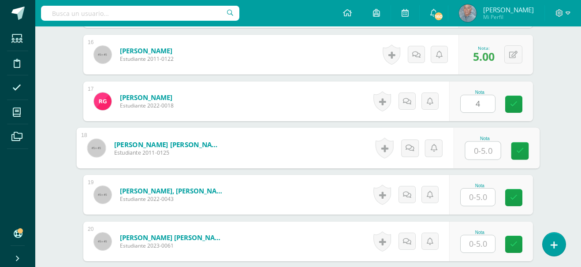
click at [470, 147] on input "text" at bounding box center [483, 151] width 35 height 18
type input "4"
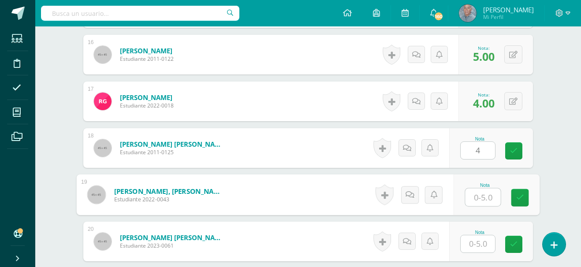
click at [476, 196] on input "text" at bounding box center [483, 198] width 35 height 18
type input "4"
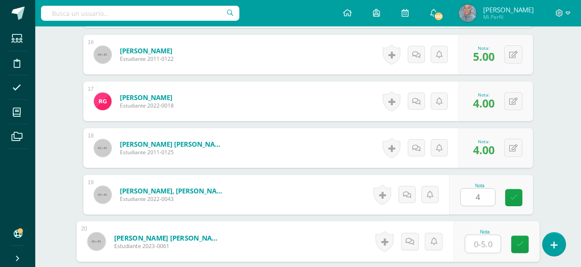
click at [477, 245] on input "text" at bounding box center [483, 245] width 35 height 18
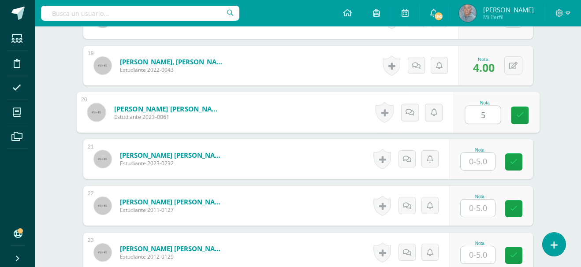
scroll to position [1137, 0]
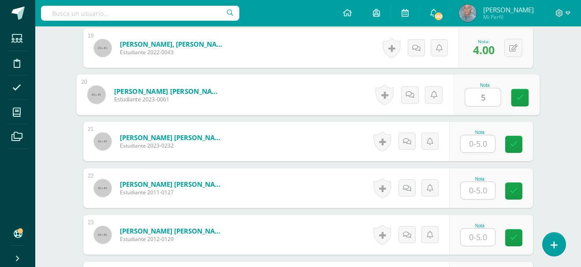
type input "5"
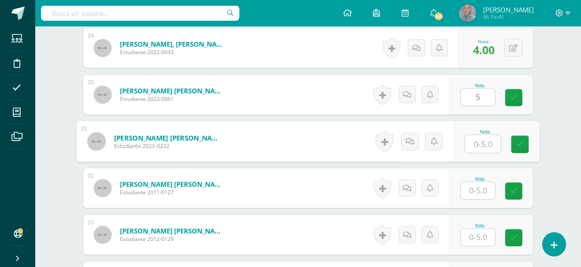
click at [474, 143] on input "text" at bounding box center [483, 144] width 35 height 18
type input "5"
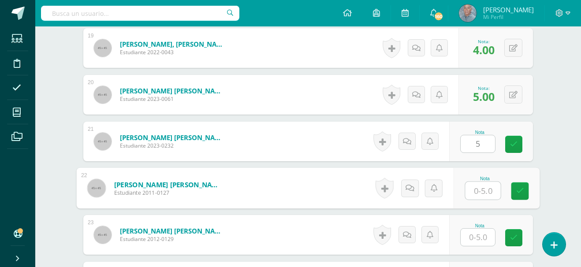
click at [479, 192] on input "text" at bounding box center [483, 191] width 35 height 18
type input "5"
click at [480, 234] on input "text" at bounding box center [478, 237] width 34 height 17
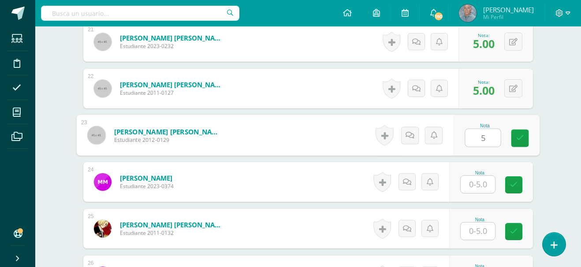
scroll to position [1260, 0]
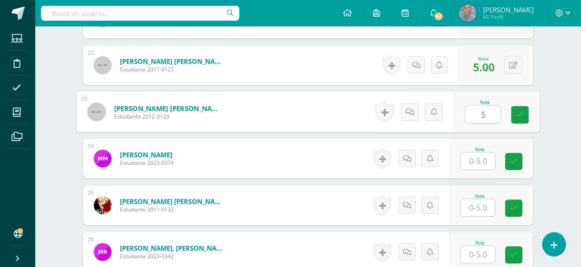
type input "5"
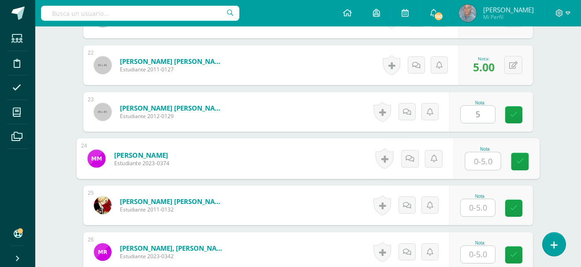
click at [476, 156] on input "text" at bounding box center [483, 162] width 35 height 18
type input "5"
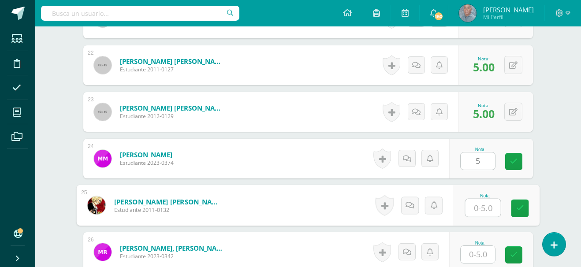
click at [480, 209] on input "text" at bounding box center [483, 208] width 35 height 18
type input "5"
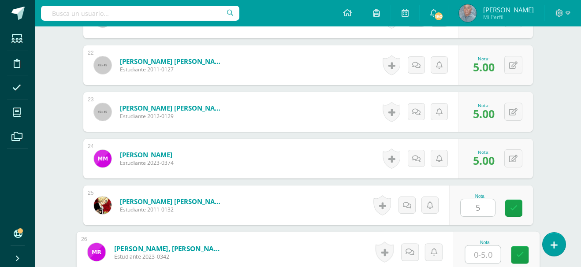
click at [476, 252] on input "text" at bounding box center [483, 255] width 35 height 18
type input "4"
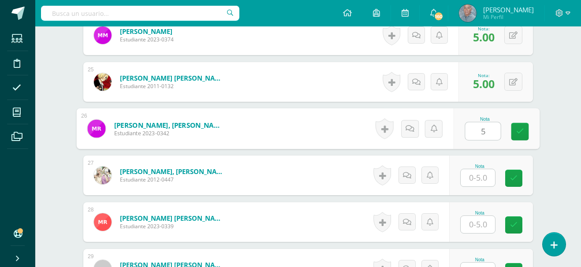
scroll to position [1419, 0]
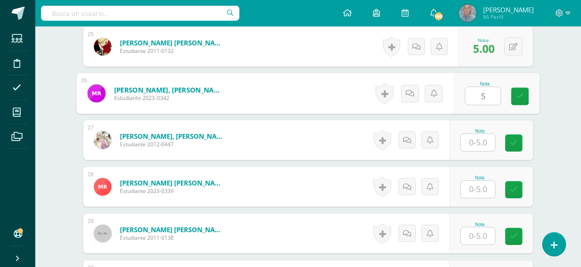
type input "5"
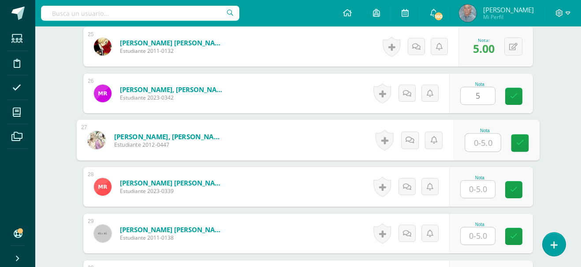
click at [476, 142] on input "text" at bounding box center [483, 143] width 35 height 18
type input "5"
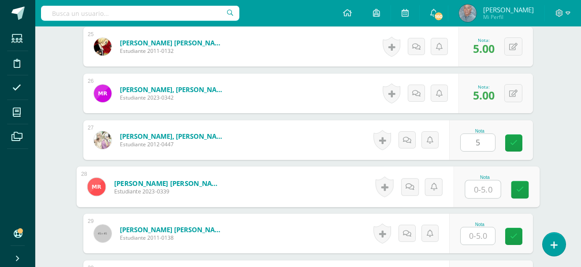
click at [476, 190] on input "text" at bounding box center [483, 190] width 35 height 18
type input "5"
click at [471, 232] on input "text" at bounding box center [478, 236] width 34 height 17
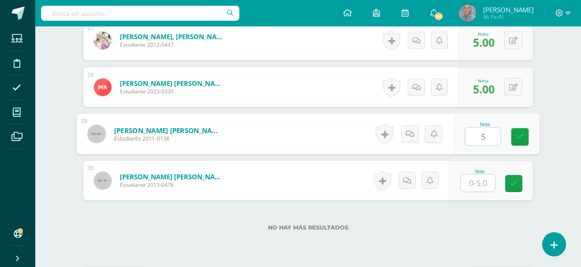
scroll to position [1547, 0]
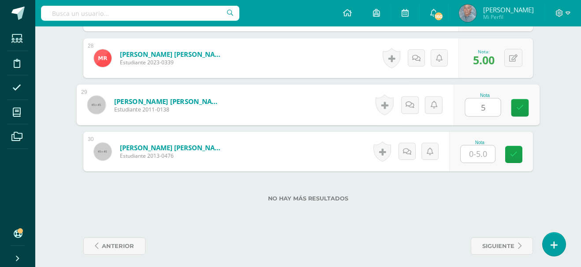
type input "5"
click at [473, 151] on input "text" at bounding box center [478, 154] width 34 height 17
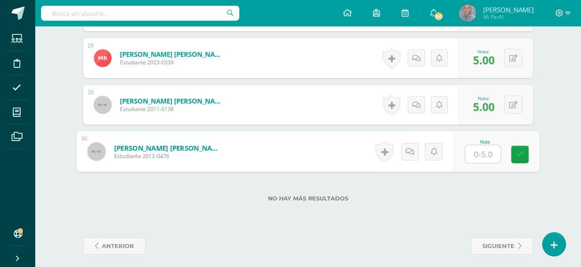
type input "5"
click at [524, 157] on icon at bounding box center [521, 154] width 8 height 7
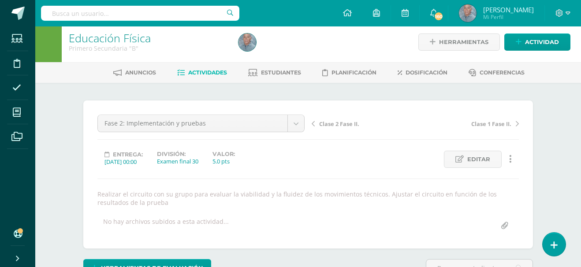
scroll to position [0, 0]
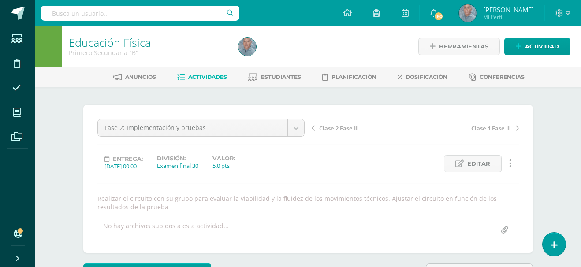
click at [211, 77] on span "Actividades" at bounding box center [207, 77] width 39 height 7
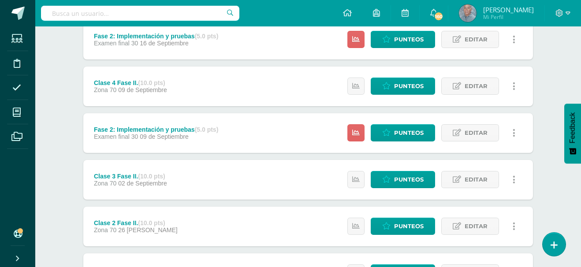
scroll to position [312, 0]
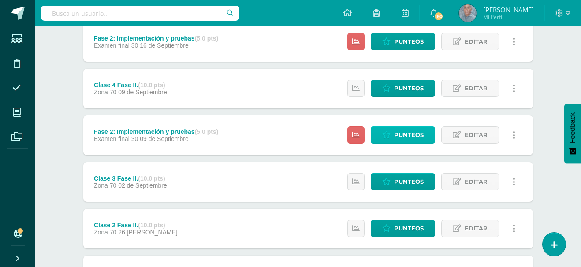
click at [416, 134] on span "Punteos" at bounding box center [409, 135] width 30 height 16
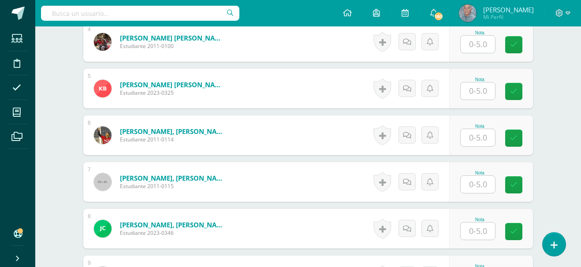
scroll to position [442, 0]
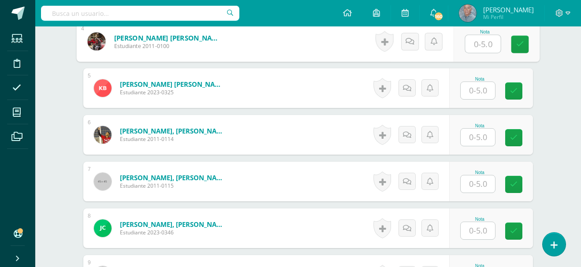
click at [473, 38] on input "text" at bounding box center [483, 44] width 35 height 18
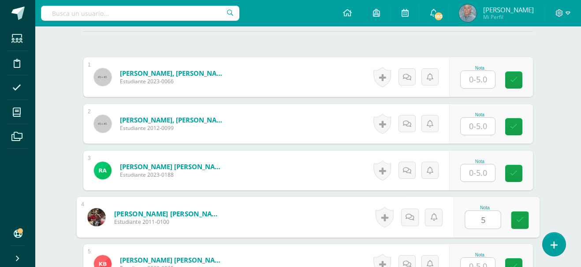
scroll to position [266, 0]
type input "5"
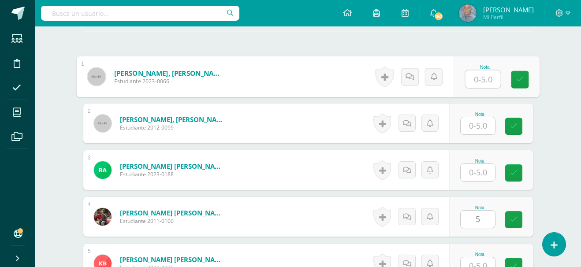
click at [474, 75] on input "text" at bounding box center [483, 80] width 35 height 18
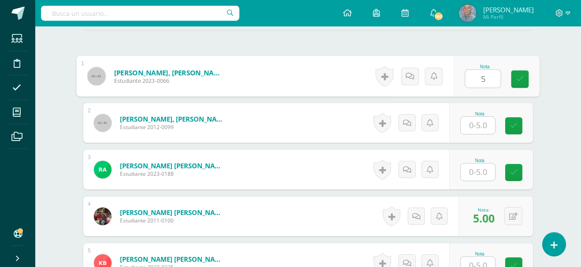
type input "5"
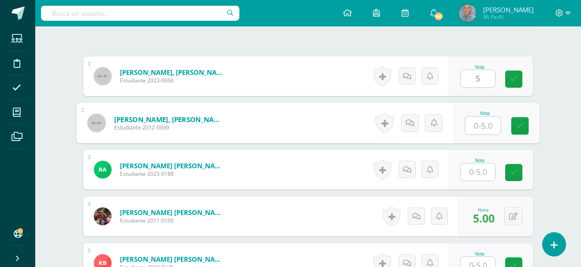
click at [476, 123] on input "text" at bounding box center [483, 126] width 35 height 18
type input "5"
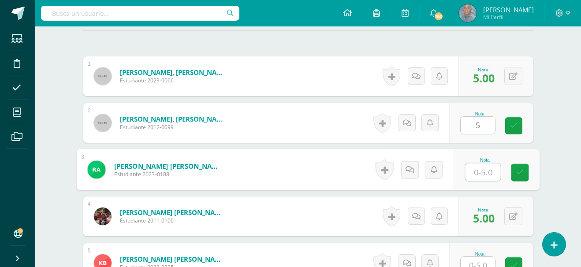
click at [476, 172] on input "text" at bounding box center [483, 173] width 35 height 18
type input "5"
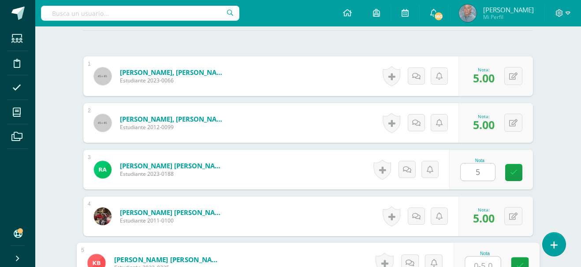
click at [477, 263] on input "text" at bounding box center [483, 266] width 35 height 18
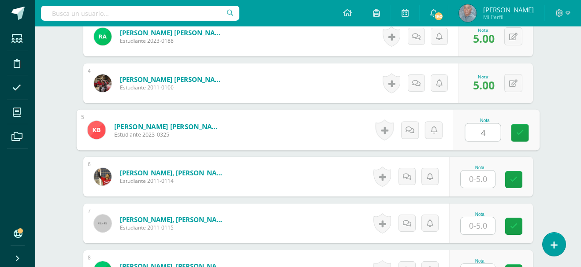
scroll to position [418, 0]
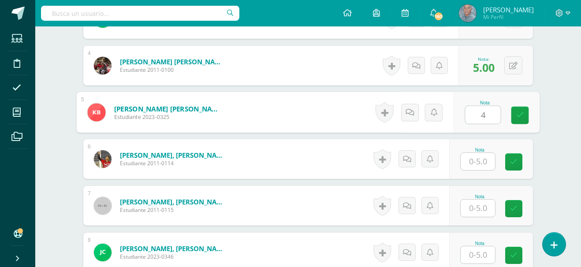
type input "4"
click at [472, 163] on input "text" at bounding box center [478, 161] width 34 height 17
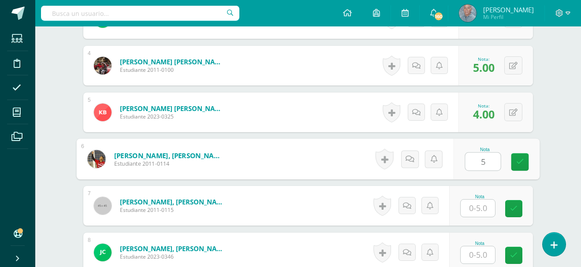
type input "5"
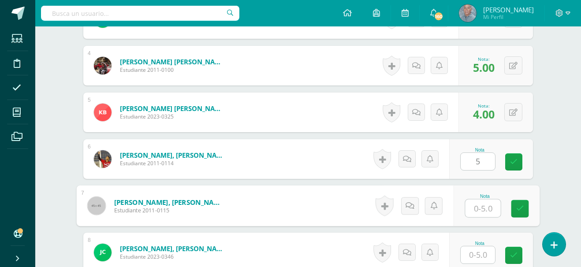
click at [473, 210] on input "text" at bounding box center [483, 209] width 35 height 18
type input "5"
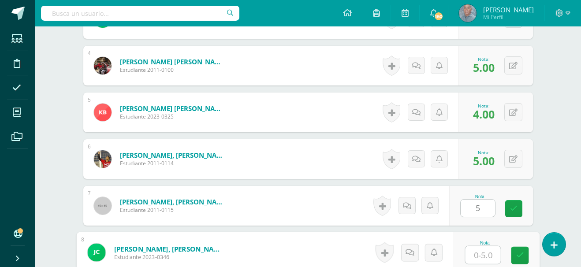
click at [476, 260] on input "text" at bounding box center [483, 256] width 35 height 18
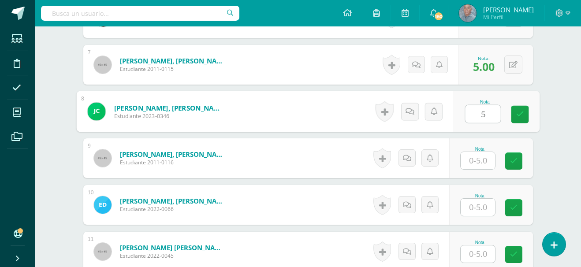
scroll to position [582, 0]
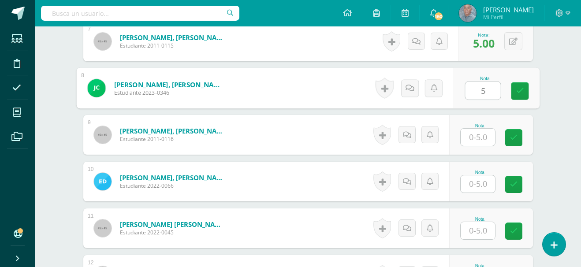
type input "5"
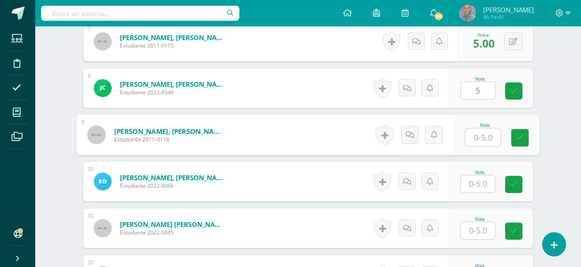
click at [475, 137] on input "text" at bounding box center [483, 138] width 35 height 18
type input "5"
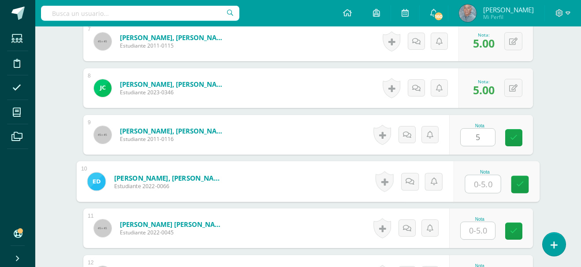
click at [475, 187] on input "text" at bounding box center [483, 185] width 35 height 18
type input "5"
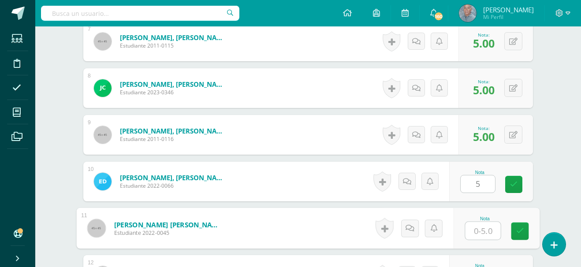
click at [469, 232] on input "text" at bounding box center [483, 231] width 35 height 18
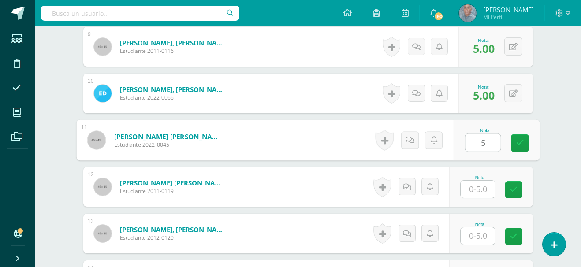
scroll to position [723, 0]
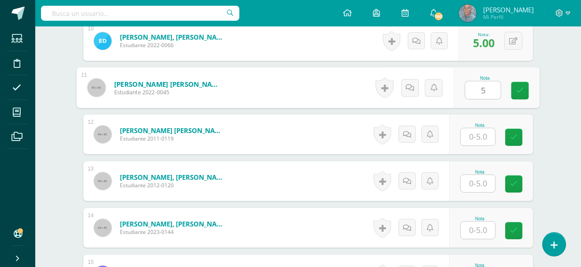
type input "5"
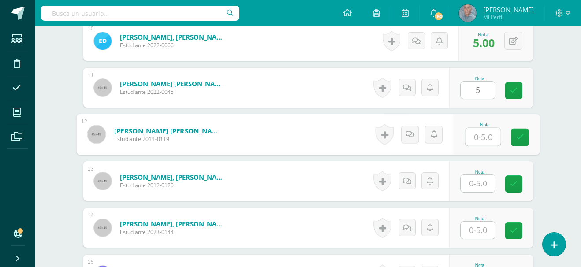
click at [474, 139] on input "text" at bounding box center [483, 137] width 35 height 18
type input "5"
click at [474, 184] on input "text" at bounding box center [478, 183] width 34 height 17
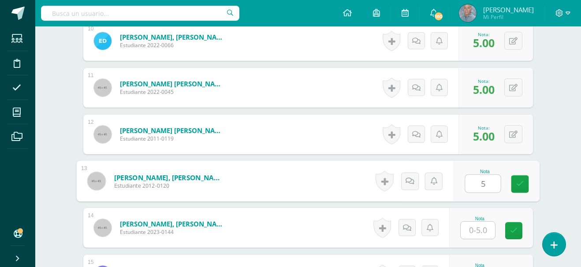
type input "5"
click at [474, 231] on input "text" at bounding box center [478, 230] width 34 height 17
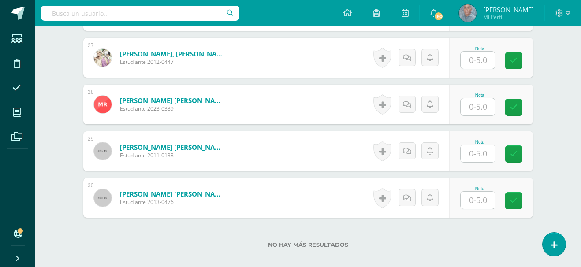
scroll to position [1553, 0]
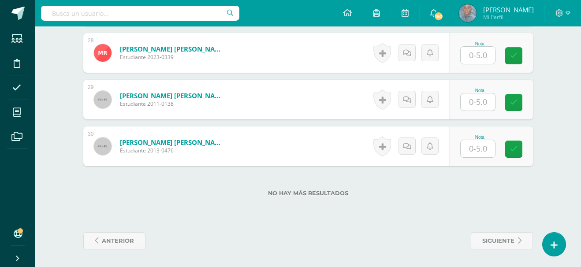
type input "5"
click at [476, 149] on input "text" at bounding box center [483, 149] width 35 height 18
type input "5"
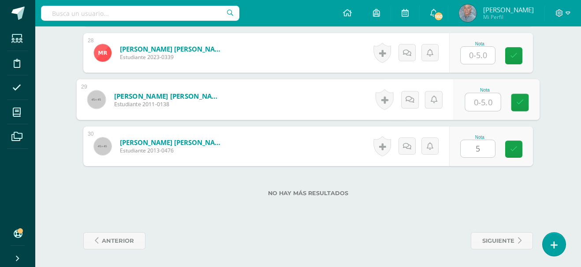
click at [471, 107] on input "text" at bounding box center [483, 103] width 35 height 18
type input "5"
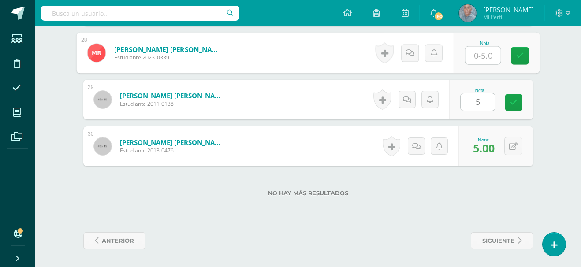
click at [471, 56] on input "text" at bounding box center [483, 56] width 35 height 18
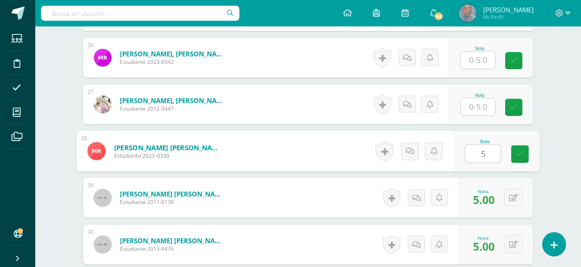
scroll to position [1447, 0]
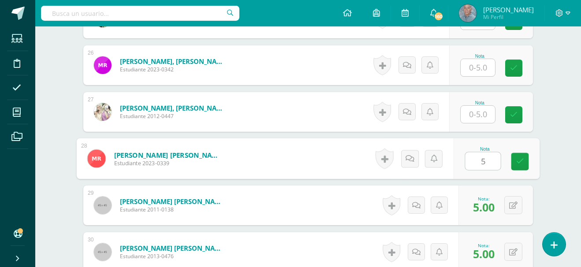
type input "5"
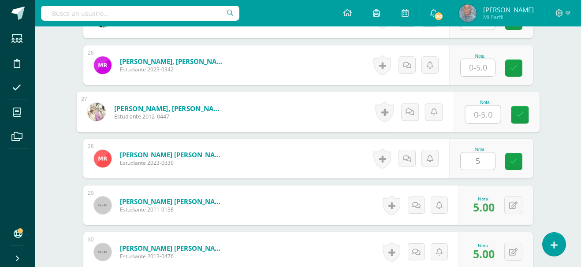
click at [477, 111] on input "text" at bounding box center [483, 115] width 35 height 18
type input "4"
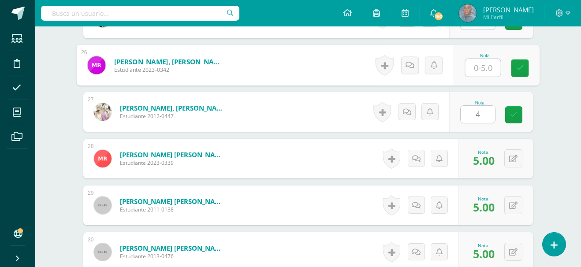
click at [476, 67] on input "text" at bounding box center [483, 68] width 35 height 18
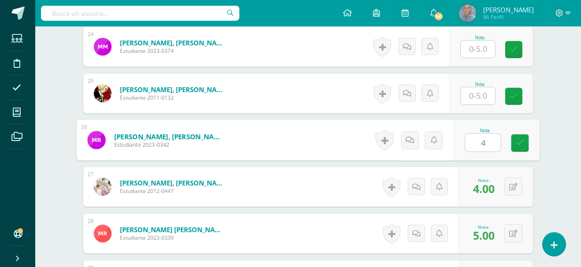
scroll to position [1359, 0]
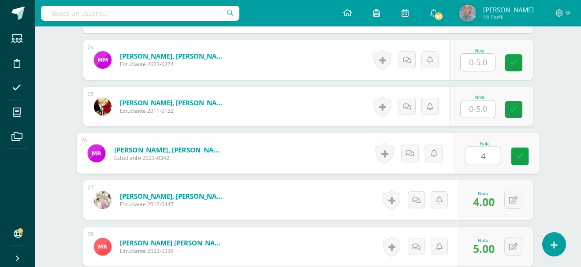
type input "4"
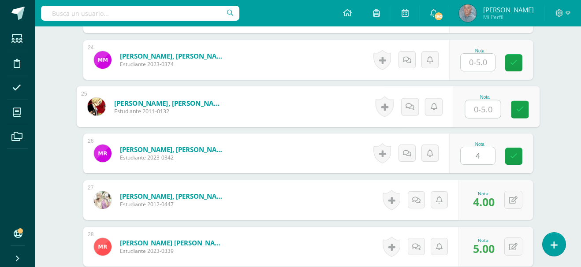
click at [472, 104] on input "text" at bounding box center [483, 110] width 35 height 18
type input "5"
click at [472, 61] on input "text" at bounding box center [478, 62] width 34 height 17
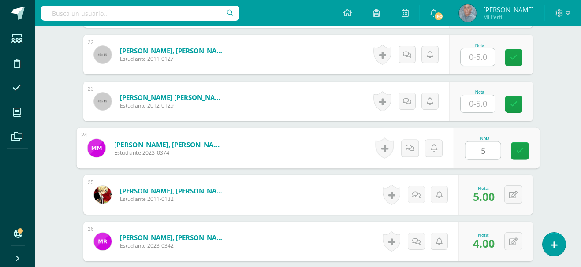
scroll to position [1253, 0]
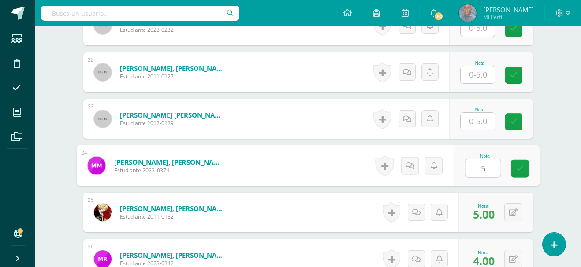
type input "5"
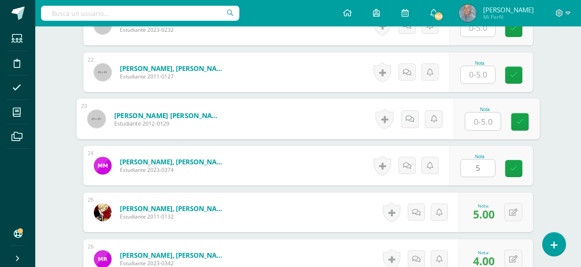
click at [477, 119] on input "text" at bounding box center [483, 122] width 35 height 18
type input "5"
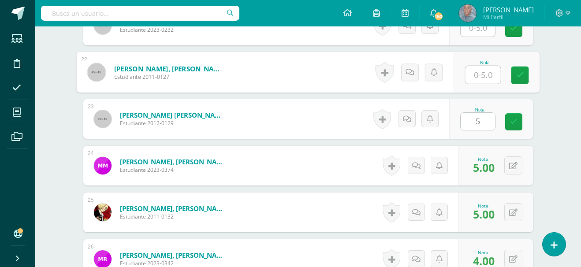
click at [474, 72] on input "text" at bounding box center [483, 75] width 35 height 18
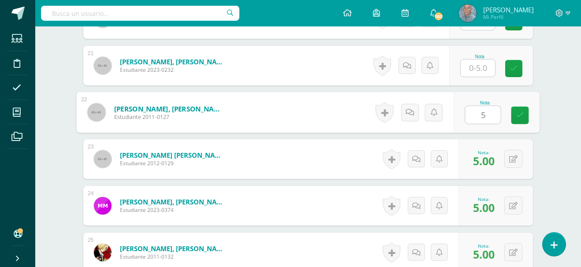
scroll to position [1200, 0]
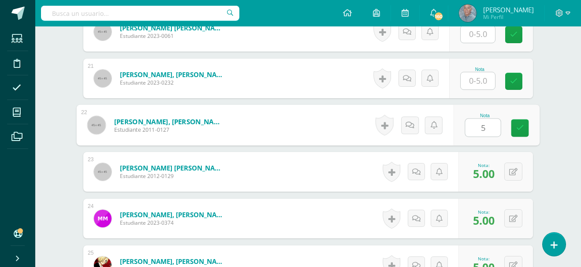
type input "5"
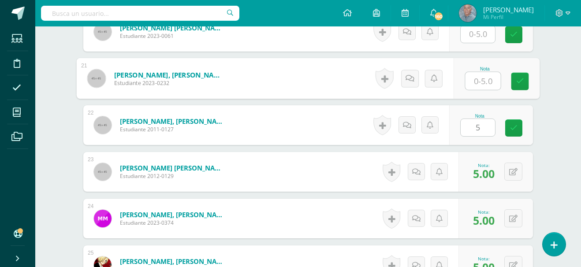
click at [471, 79] on input "text" at bounding box center [483, 81] width 35 height 18
type input "5"
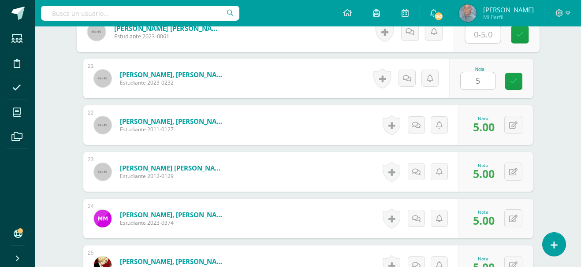
click at [470, 41] on input "text" at bounding box center [483, 35] width 35 height 18
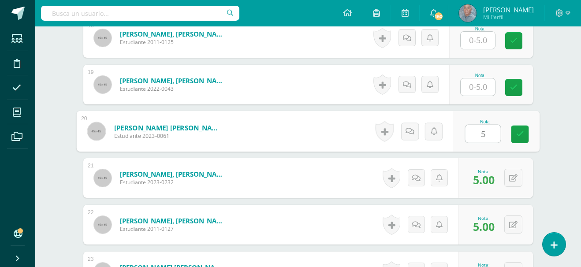
scroll to position [1065, 0]
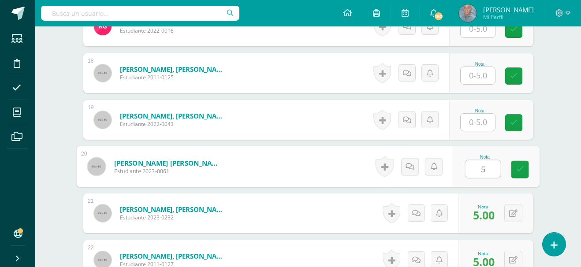
type input "5"
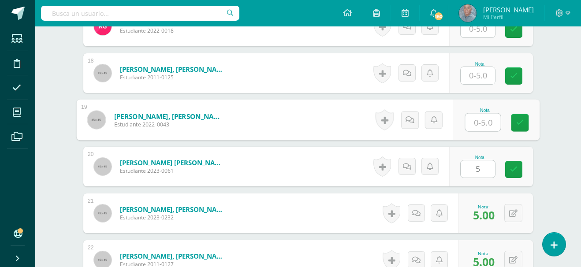
click at [472, 120] on input "text" at bounding box center [483, 123] width 35 height 18
type input "4"
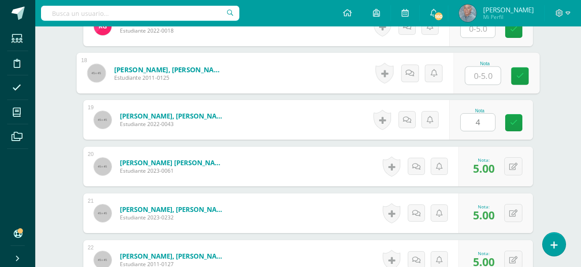
click at [476, 75] on input "text" at bounding box center [483, 76] width 35 height 18
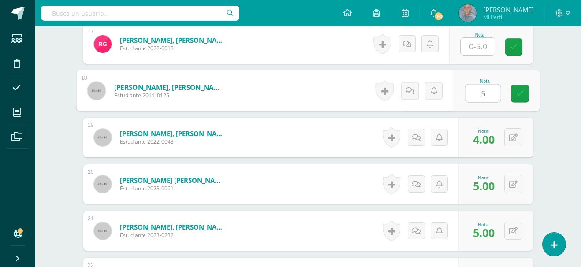
scroll to position [1030, 0]
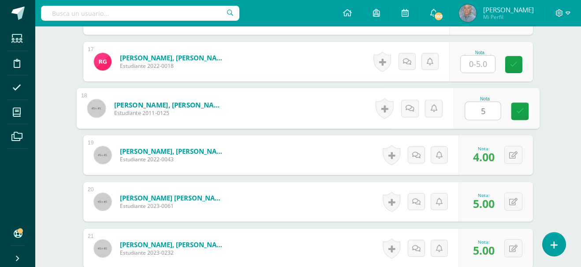
type input "5"
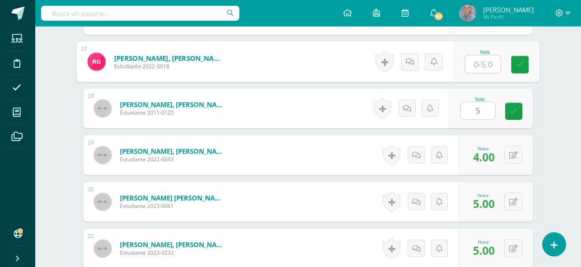
click at [477, 62] on input "text" at bounding box center [483, 65] width 35 height 18
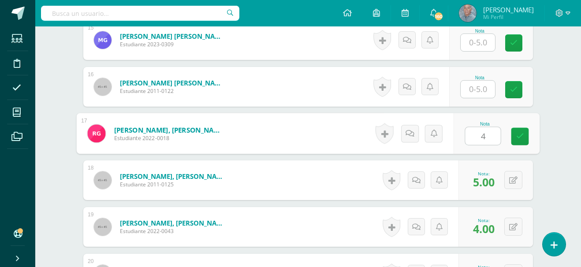
scroll to position [941, 0]
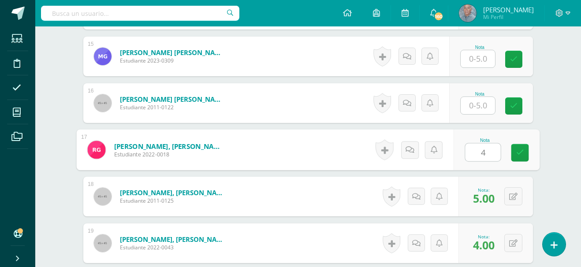
type input "4"
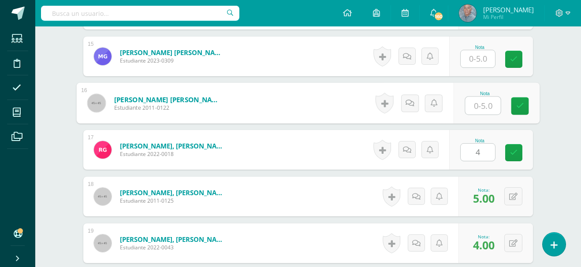
click at [472, 103] on input "text" at bounding box center [483, 106] width 35 height 18
type input "5"
click at [478, 55] on input "text" at bounding box center [478, 58] width 34 height 17
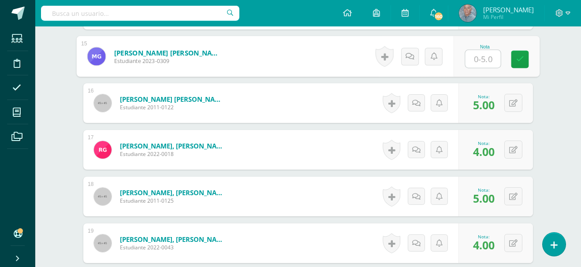
type input "4"
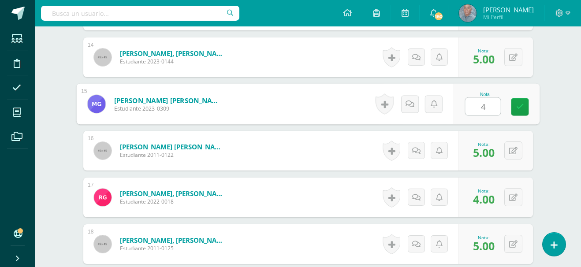
scroll to position [888, 0]
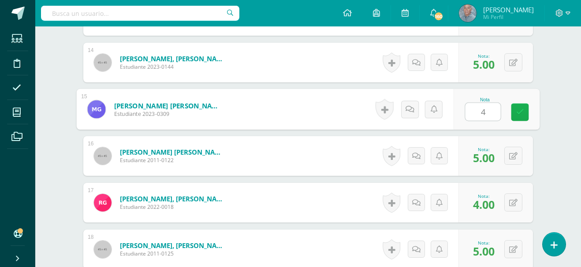
click at [519, 113] on icon at bounding box center [521, 112] width 8 height 7
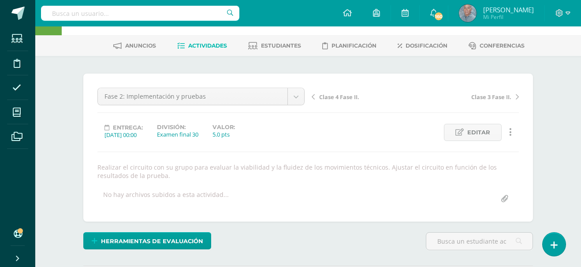
scroll to position [0, 0]
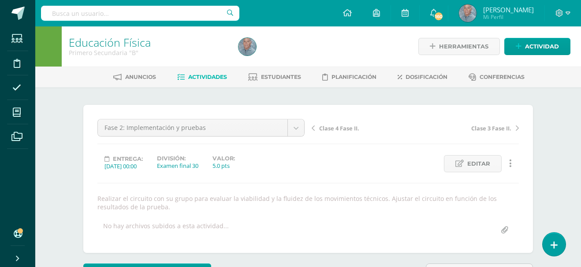
click at [203, 74] on span "Actividades" at bounding box center [207, 77] width 39 height 7
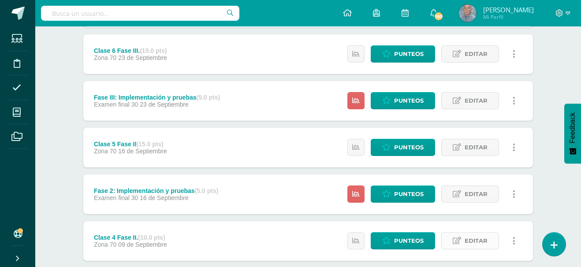
scroll to position [165, 0]
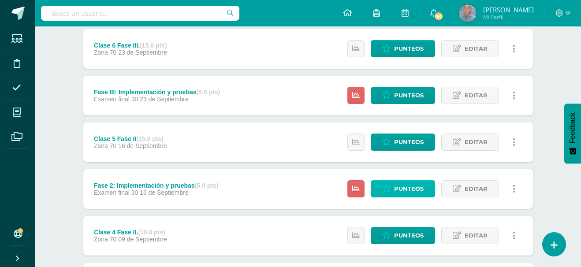
click at [408, 192] on span "Punteos" at bounding box center [409, 189] width 30 height 16
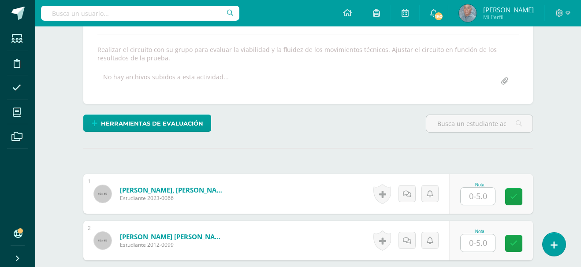
scroll to position [150, 0]
click at [477, 196] on input "text" at bounding box center [478, 195] width 34 height 17
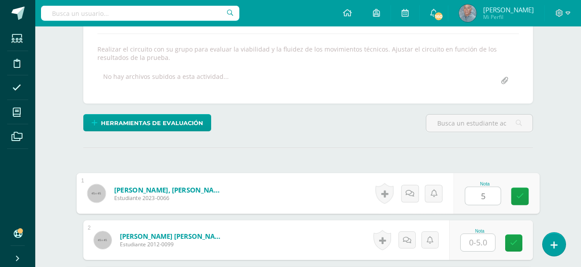
type input "5"
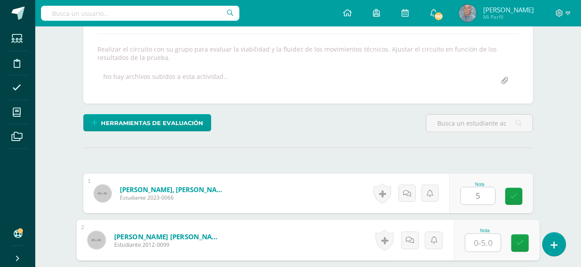
click at [468, 241] on input "text" at bounding box center [483, 243] width 35 height 18
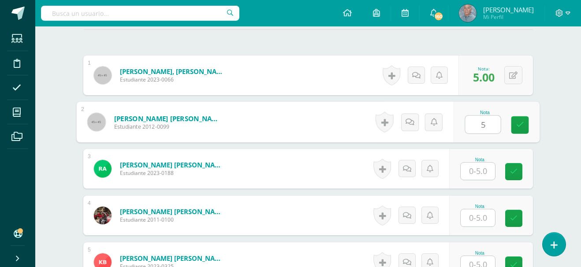
scroll to position [268, 0]
type input "5"
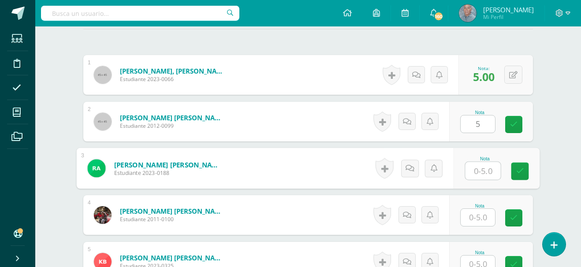
click at [476, 172] on input "text" at bounding box center [483, 171] width 35 height 18
type input "5"
click at [472, 210] on input "text" at bounding box center [478, 217] width 34 height 17
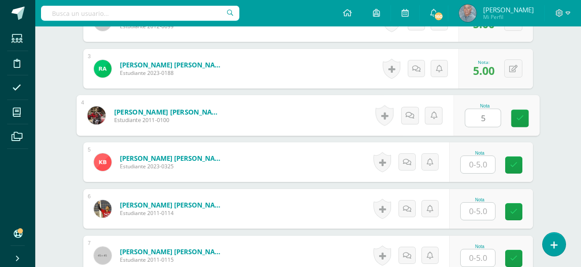
scroll to position [397, 0]
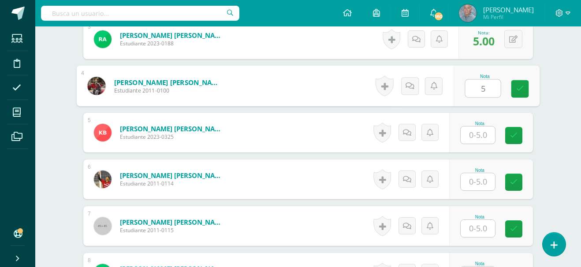
type input "5"
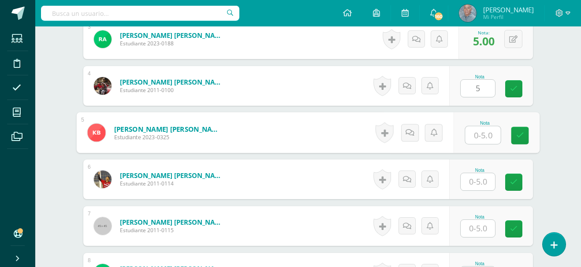
click at [473, 135] on input "text" at bounding box center [483, 136] width 35 height 18
type input "5"
type input "4"
click at [475, 184] on input "text" at bounding box center [478, 181] width 34 height 17
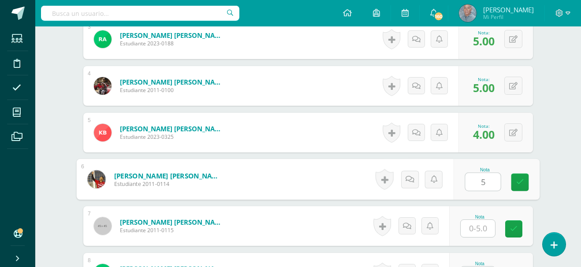
type input "5"
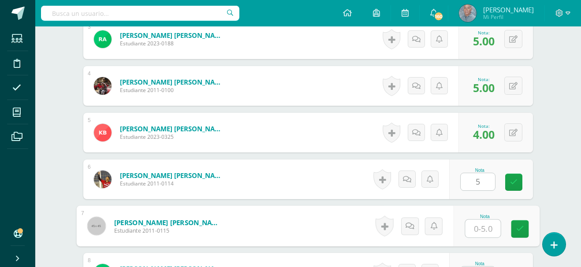
click at [472, 228] on input "text" at bounding box center [483, 229] width 35 height 18
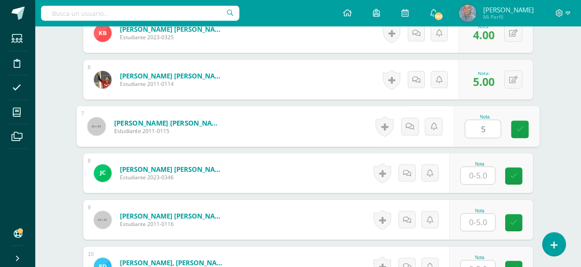
scroll to position [538, 0]
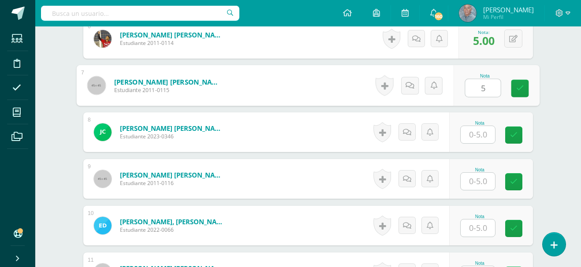
type input "5"
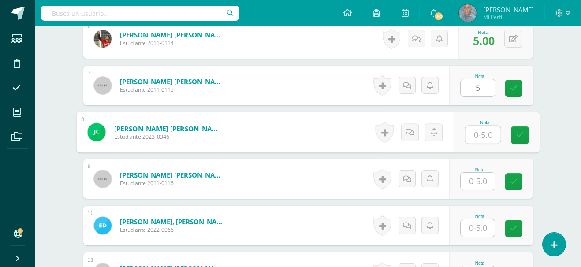
click at [477, 135] on input "text" at bounding box center [483, 135] width 35 height 18
type input "5"
click at [476, 181] on input "text" at bounding box center [478, 181] width 34 height 17
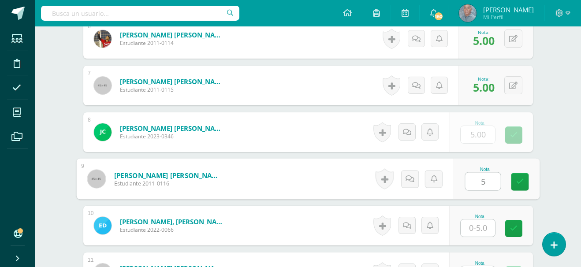
type input "5"
click at [475, 230] on input "text" at bounding box center [478, 228] width 34 height 17
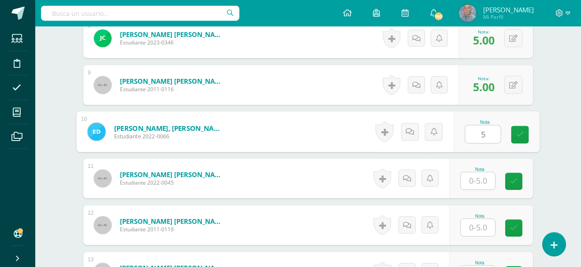
scroll to position [667, 0]
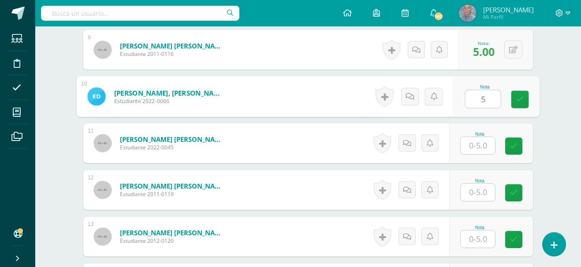
type input "5"
click at [472, 142] on input "text" at bounding box center [478, 145] width 34 height 17
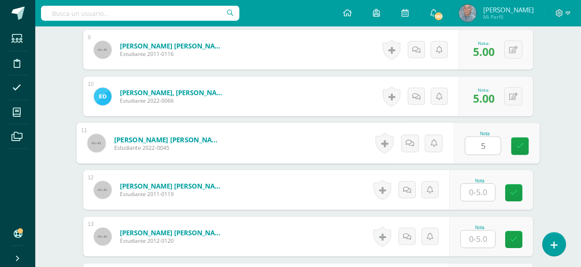
type input "5"
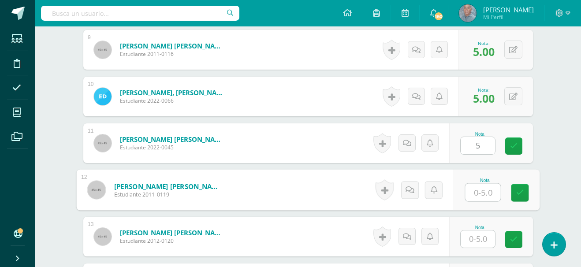
click at [475, 189] on input "text" at bounding box center [483, 193] width 35 height 18
type input "5"
click at [473, 243] on input "text" at bounding box center [478, 239] width 34 height 17
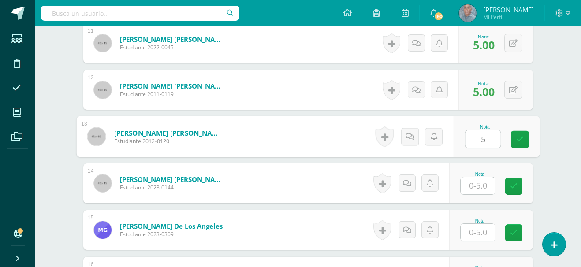
scroll to position [797, 0]
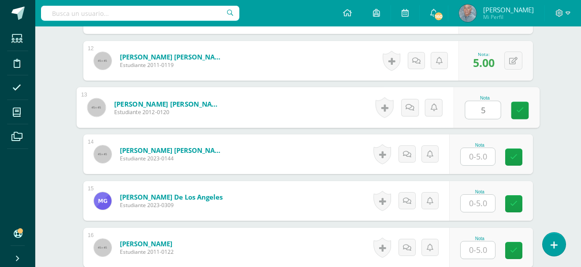
type input "5"
click at [476, 154] on input "text" at bounding box center [478, 156] width 34 height 17
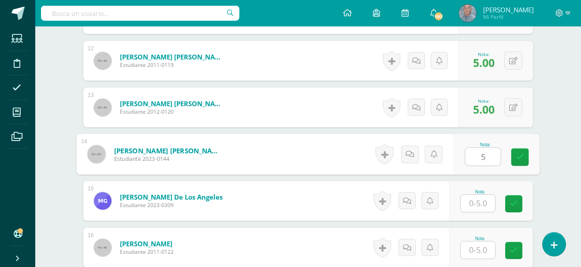
type input "5"
click at [472, 205] on input "text" at bounding box center [478, 203] width 34 height 17
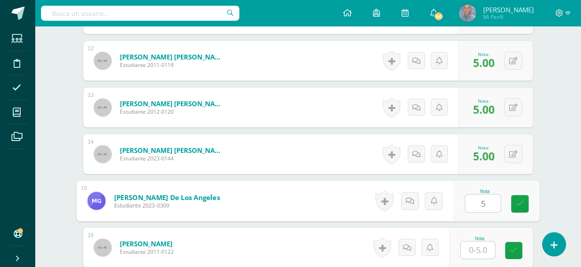
type input "5"
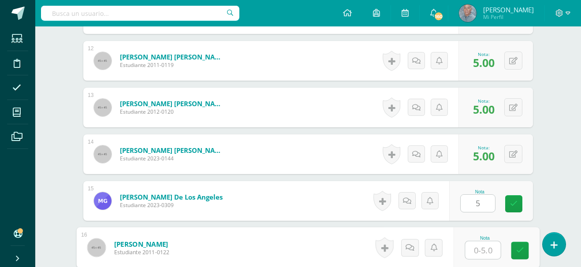
click at [476, 247] on input "text" at bounding box center [483, 251] width 35 height 18
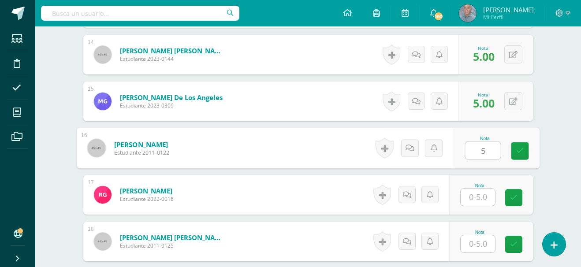
scroll to position [920, 0]
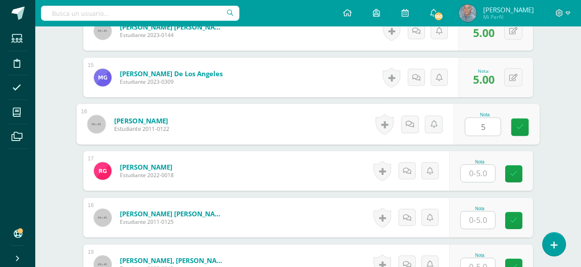
type input "5"
click at [476, 174] on input "text" at bounding box center [478, 173] width 34 height 17
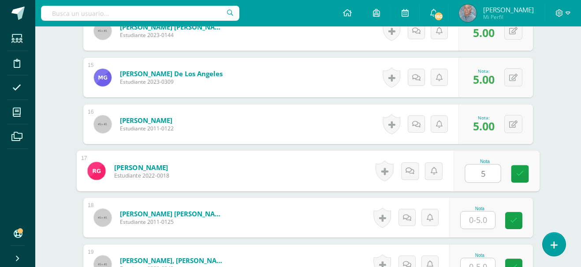
type input "5"
click at [475, 220] on input "text" at bounding box center [478, 220] width 34 height 17
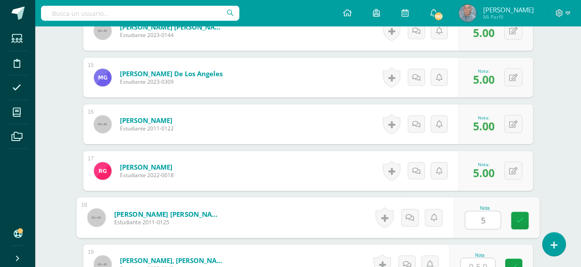
type input "5"
click at [473, 263] on input "text" at bounding box center [478, 266] width 34 height 17
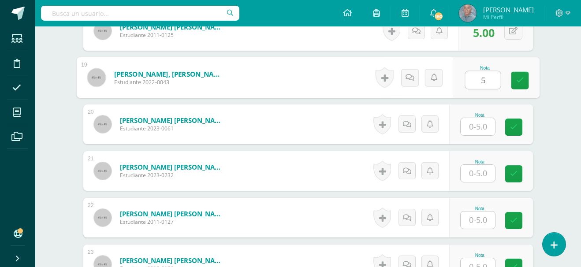
scroll to position [1119, 0]
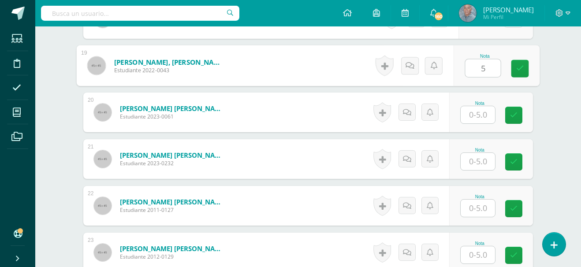
type input "5"
click at [477, 117] on input "text" at bounding box center [478, 114] width 34 height 17
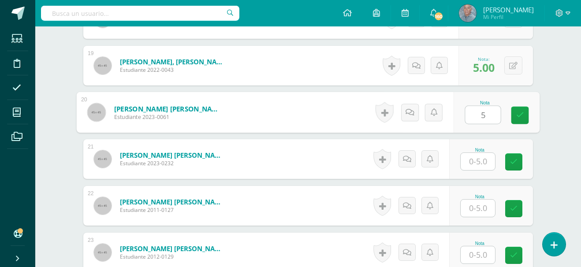
type input "5"
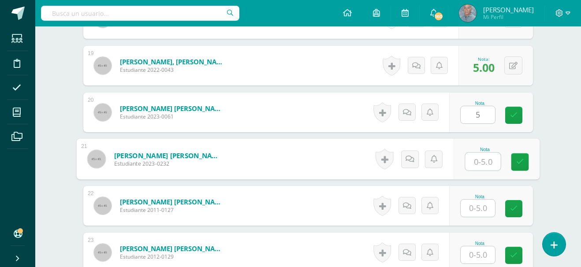
click at [473, 159] on input "text" at bounding box center [483, 162] width 35 height 18
type input "5"
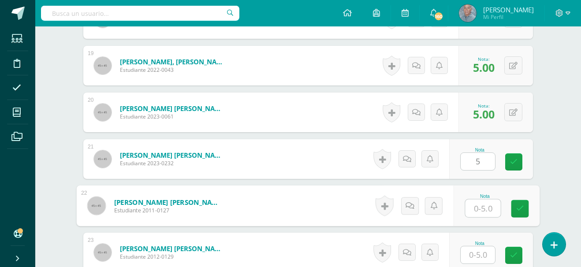
click at [469, 211] on input "text" at bounding box center [483, 209] width 35 height 18
type input "5"
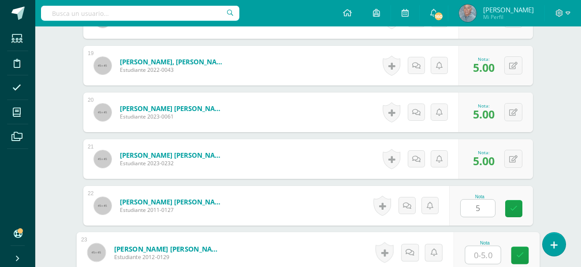
click at [474, 252] on input "text" at bounding box center [483, 256] width 35 height 18
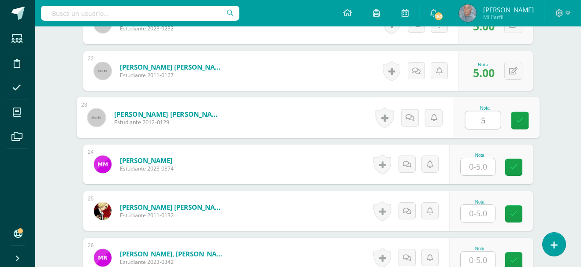
scroll to position [1289, 0]
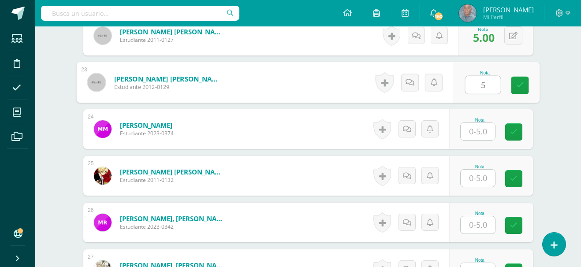
type input "5"
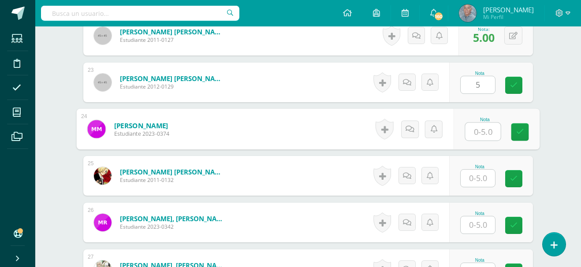
click at [477, 133] on input "text" at bounding box center [483, 132] width 35 height 18
type input "5"
click at [478, 178] on input "text" at bounding box center [478, 178] width 34 height 17
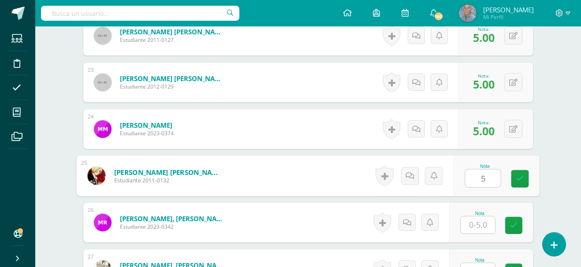
type input "5"
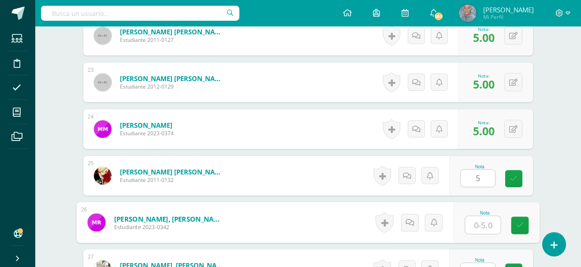
click at [474, 228] on input "text" at bounding box center [483, 226] width 35 height 18
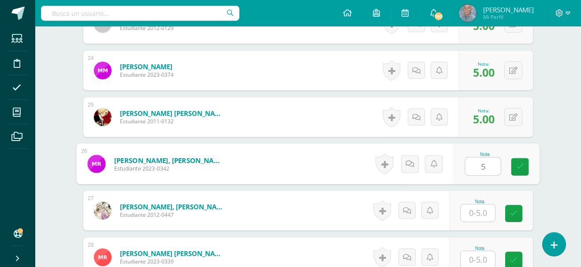
scroll to position [1383, 0]
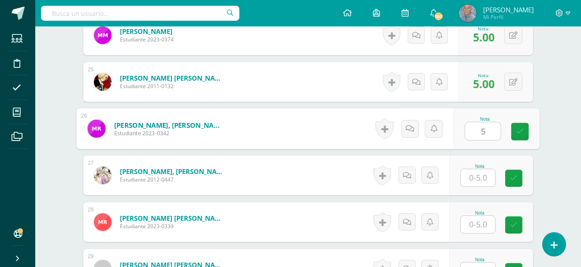
type input "5"
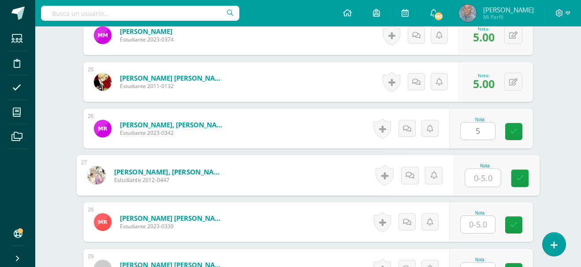
click at [473, 180] on input "text" at bounding box center [483, 178] width 35 height 18
type input "5"
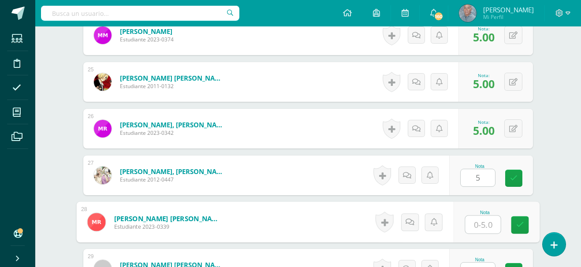
click at [471, 225] on input "text" at bounding box center [483, 225] width 35 height 18
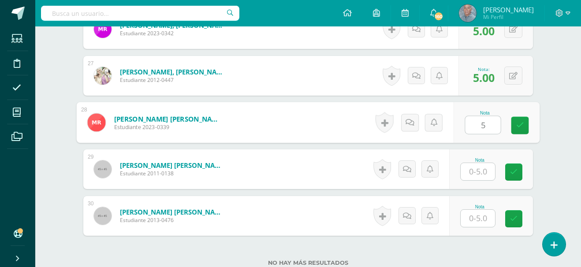
scroll to position [1501, 0]
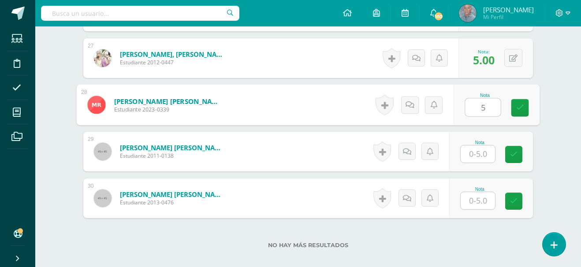
type input "5"
click at [474, 155] on input "text" at bounding box center [478, 154] width 34 height 17
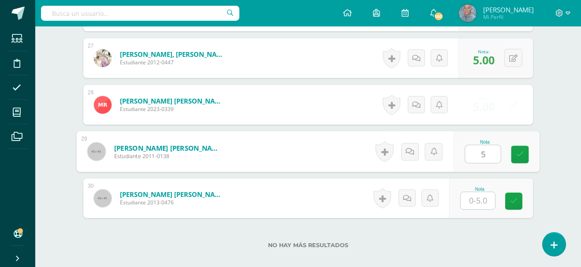
type input "5"
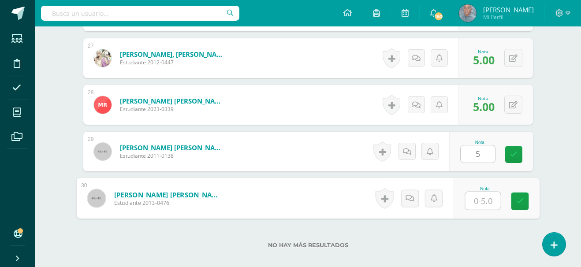
click at [471, 208] on input "text" at bounding box center [483, 201] width 35 height 18
click at [520, 200] on icon at bounding box center [521, 201] width 8 height 7
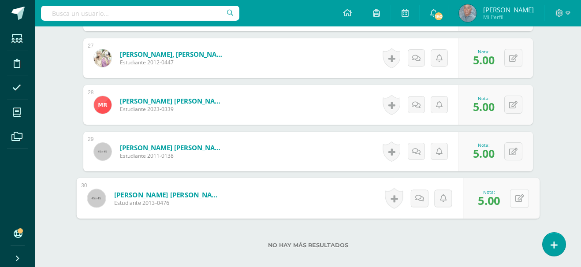
click at [514, 198] on button at bounding box center [519, 198] width 19 height 19
type input "4"
click at [498, 196] on link at bounding box center [496, 202] width 18 height 18
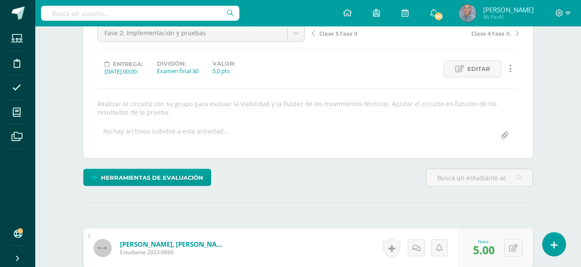
scroll to position [0, 0]
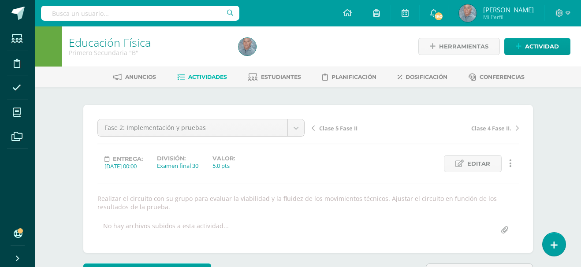
click at [213, 74] on span "Actividades" at bounding box center [207, 77] width 39 height 7
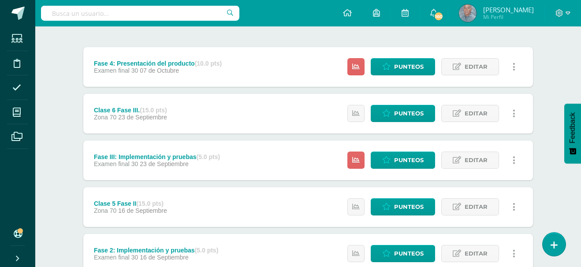
scroll to position [106, 0]
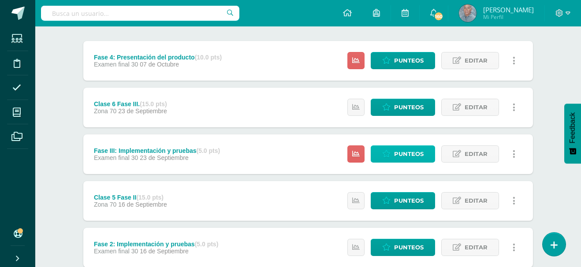
click at [401, 151] on span "Punteos" at bounding box center [409, 154] width 30 height 16
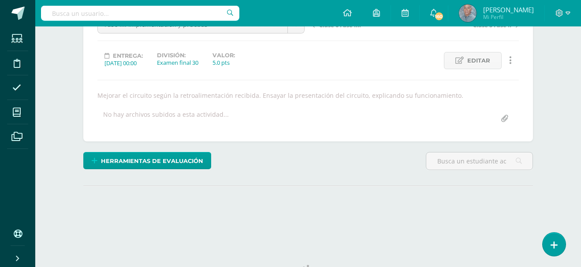
scroll to position [141, 0]
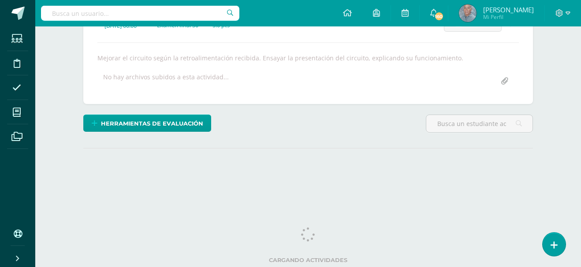
drag, startPoint x: 587, startPoint y: 102, endPoint x: 575, endPoint y: 226, distance: 124.5
click at [575, 217] on html "Estudiantes Disciplina Asistencia Mis cursos Archivos Soporte Ayuda Reportar un…" at bounding box center [290, 38] width 581 height 358
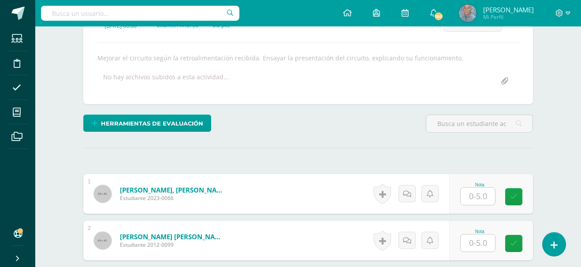
scroll to position [141, 0]
